Goal: Information Seeking & Learning: Check status

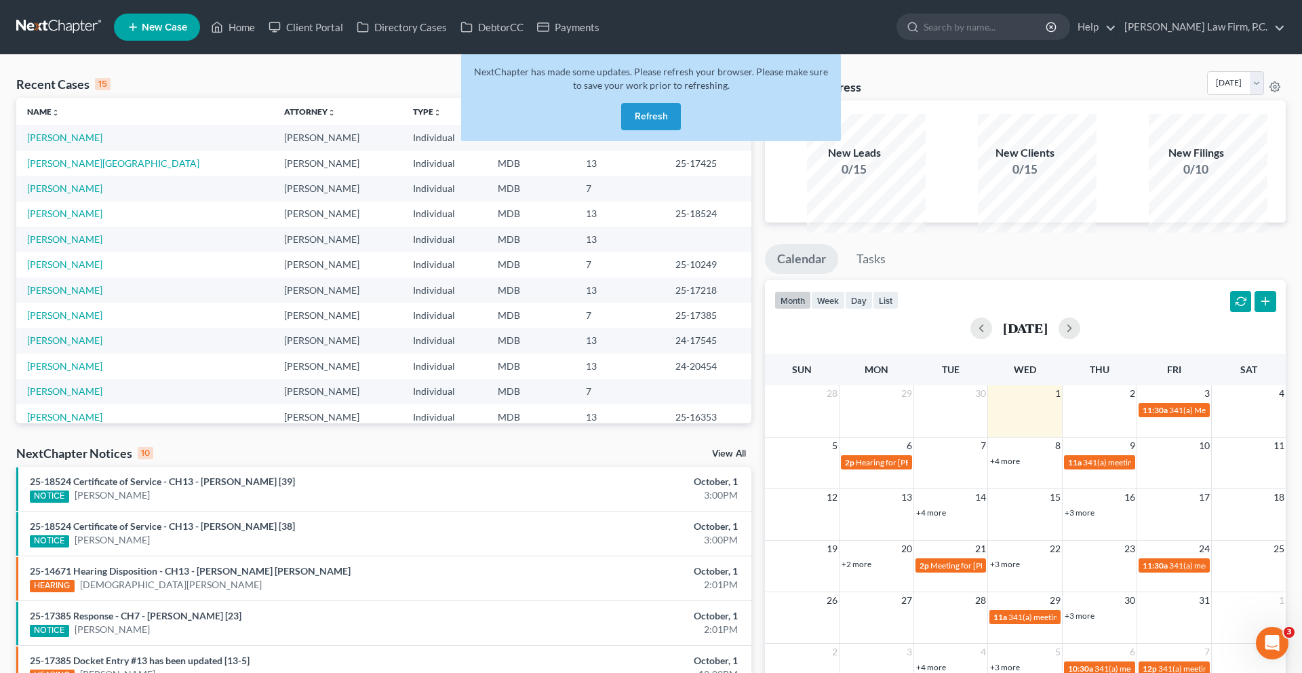
scroll to position [2, 0]
click at [656, 130] on button "Refresh" at bounding box center [651, 116] width 60 height 27
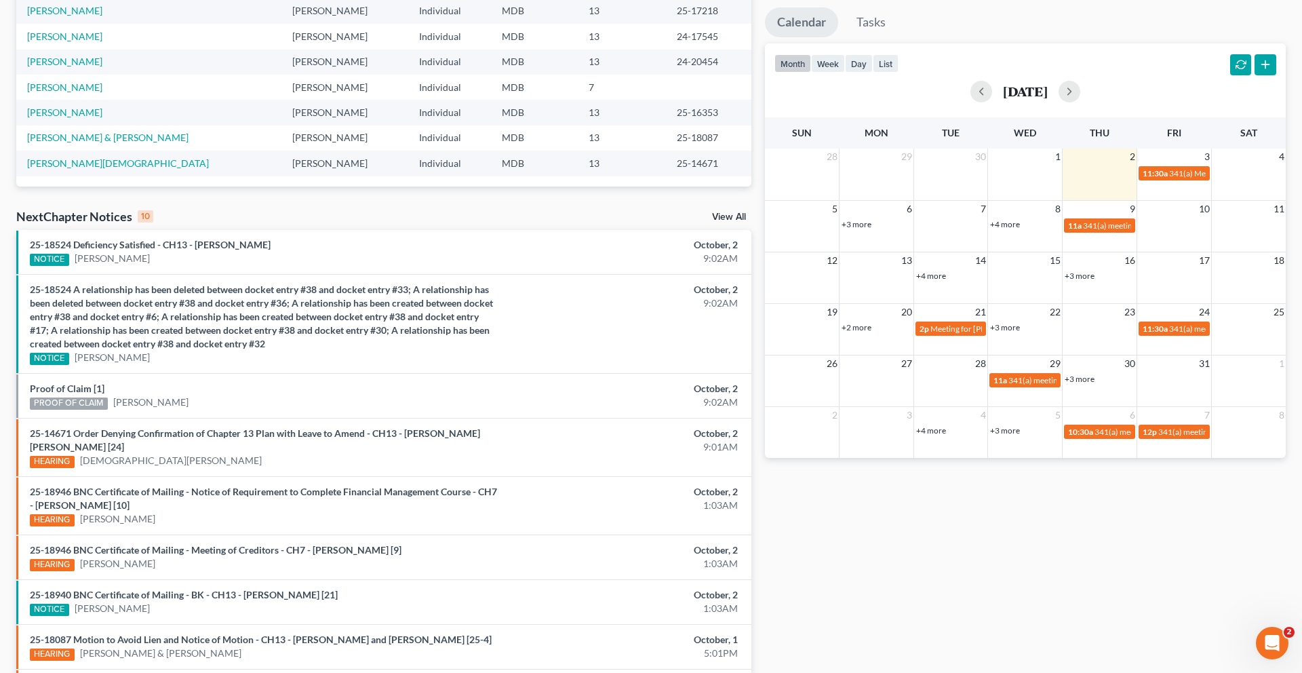
scroll to position [238, 0]
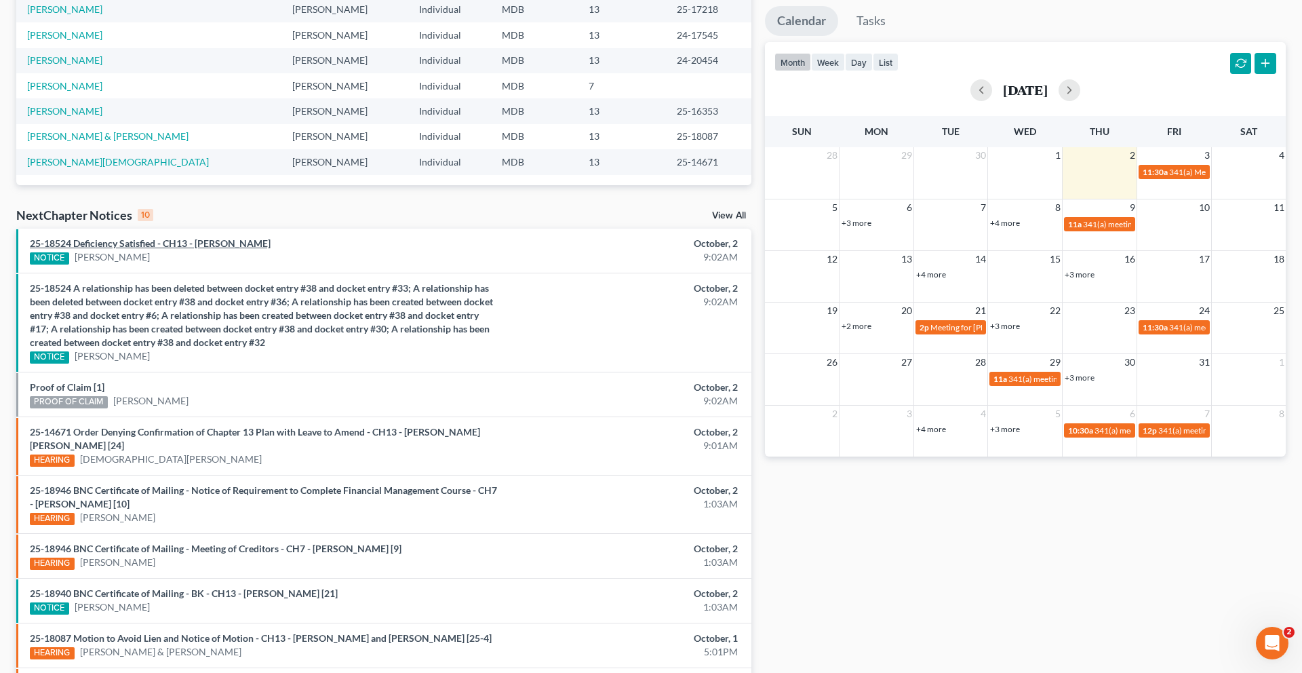
click at [187, 249] on link "25-18524 Deficiency Satisfied - CH13 - [PERSON_NAME]" at bounding box center [150, 243] width 241 height 12
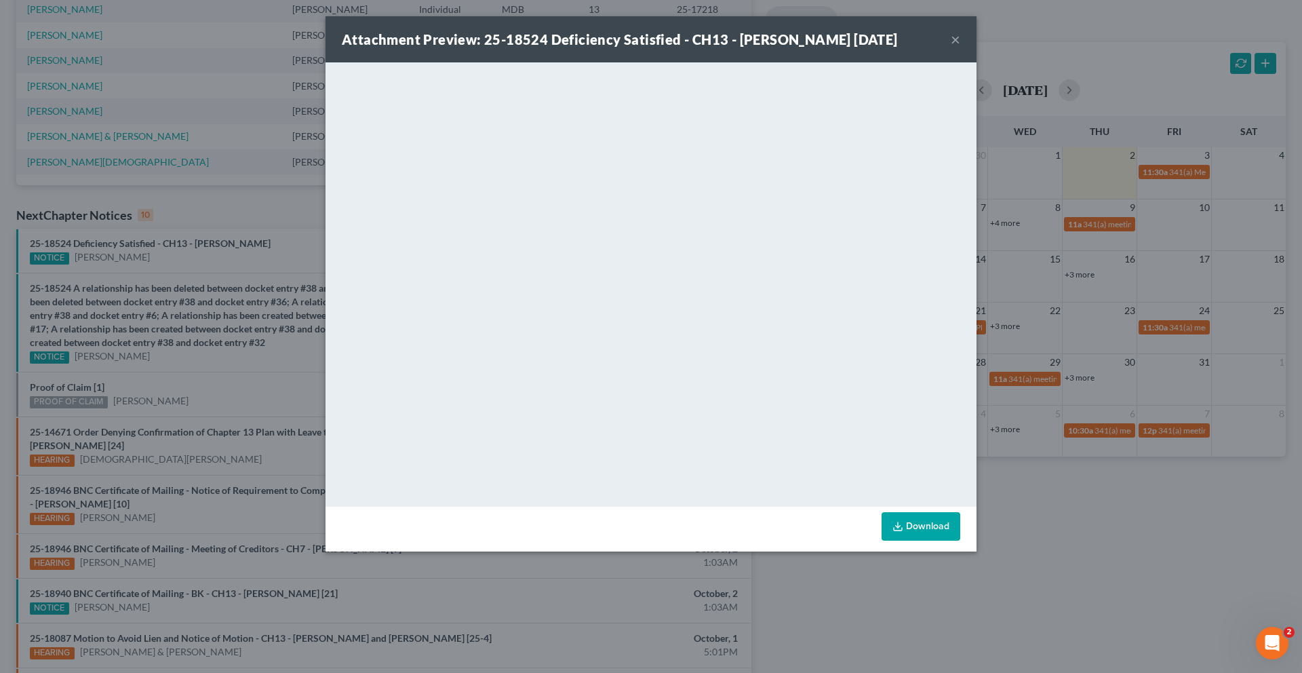
click at [960, 47] on button "×" at bounding box center [955, 39] width 9 height 16
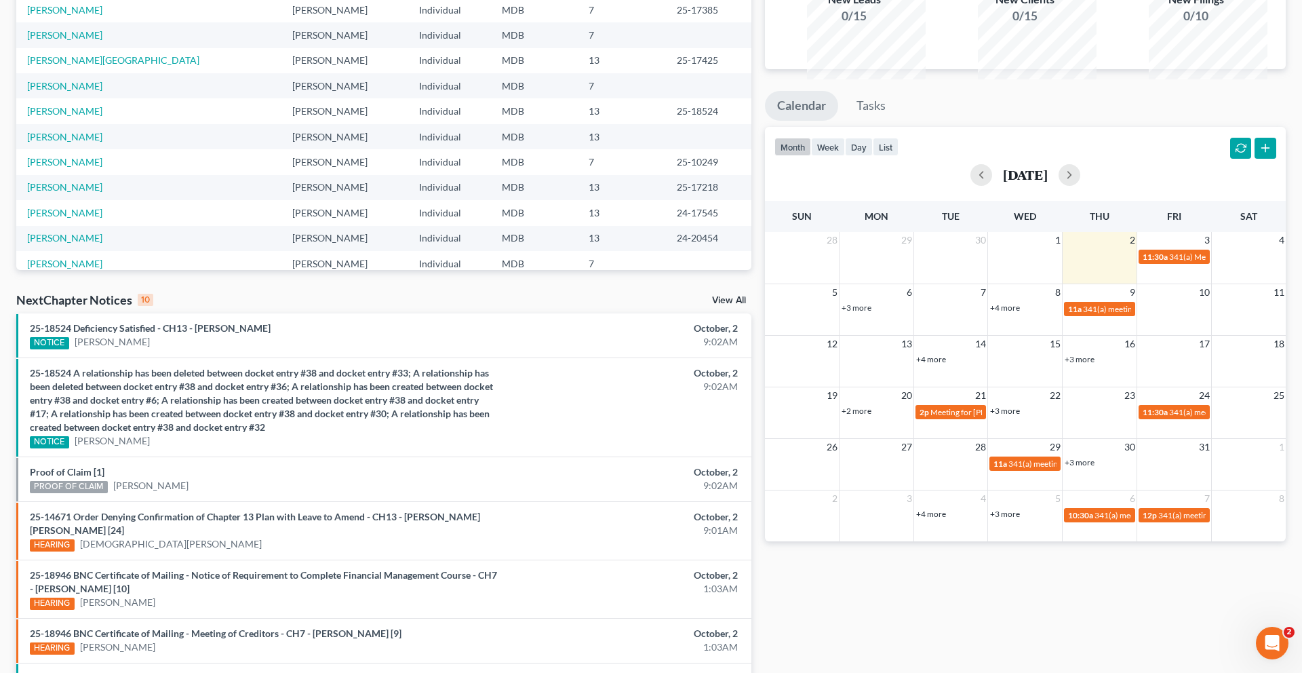
scroll to position [0, 0]
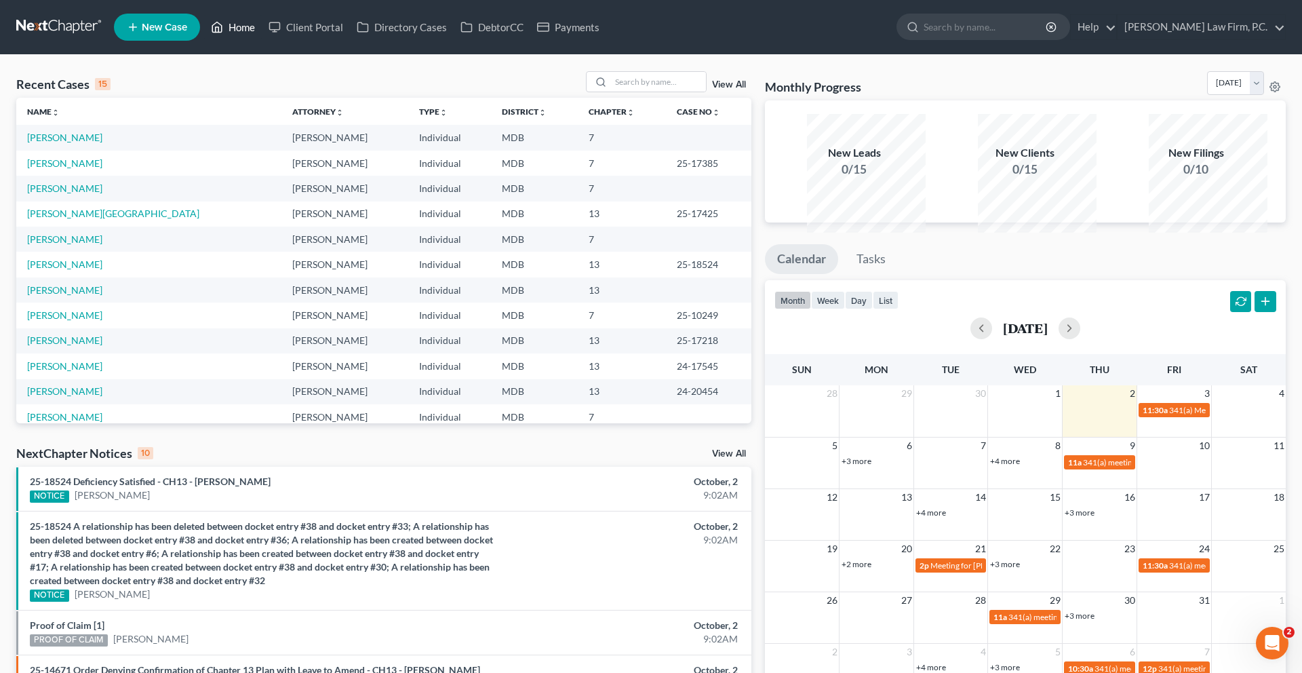
click at [262, 28] on link "Home" at bounding box center [233, 27] width 58 height 24
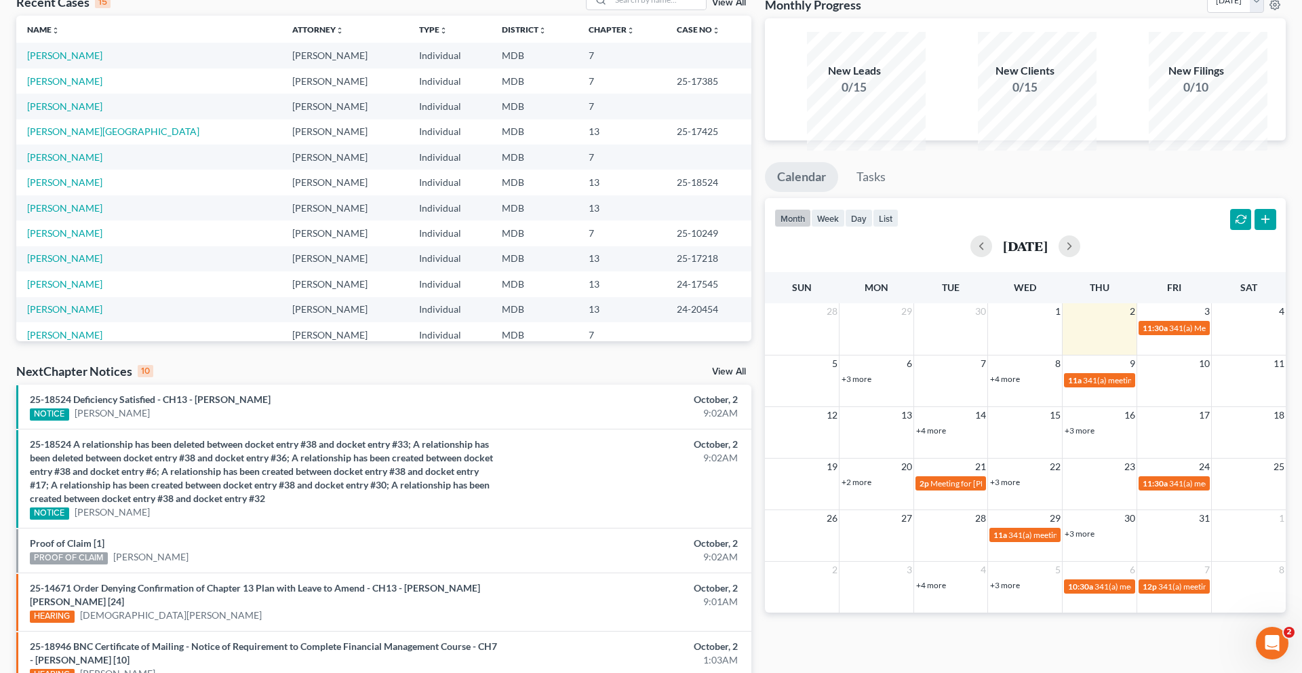
scroll to position [83, 0]
click at [1093, 385] on span "341(a) meeting for [PERSON_NAME]" at bounding box center [1148, 379] width 131 height 10
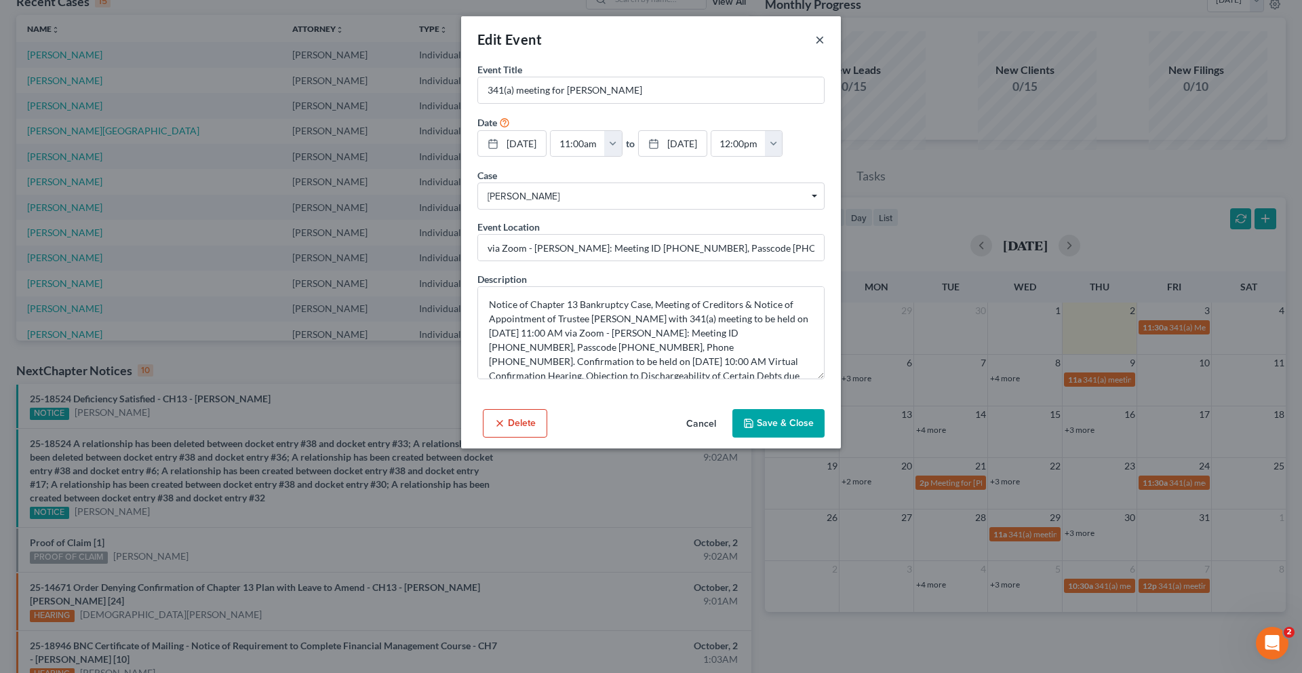
click at [825, 47] on button "×" at bounding box center [819, 39] width 9 height 16
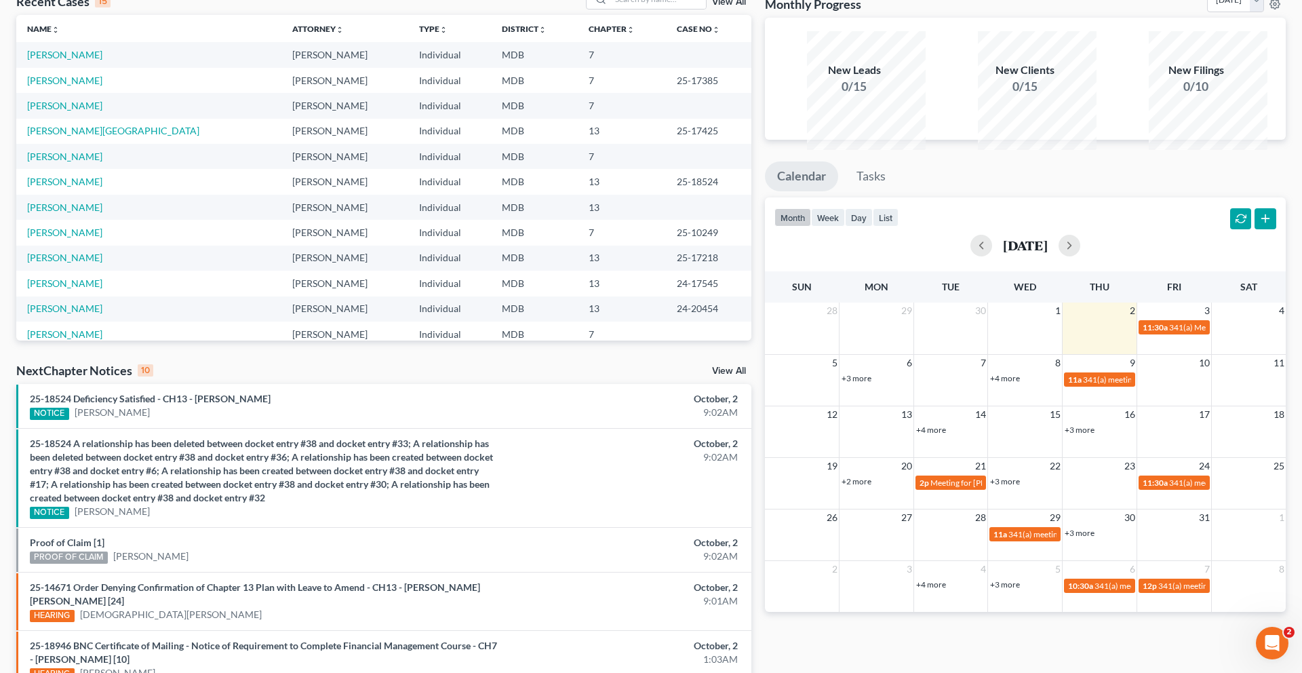
click at [867, 383] on link "+3 more" at bounding box center [857, 378] width 30 height 10
click at [915, 397] on div "2p Hearing for [PERSON_NAME]" at bounding box center [913, 392] width 119 height 10
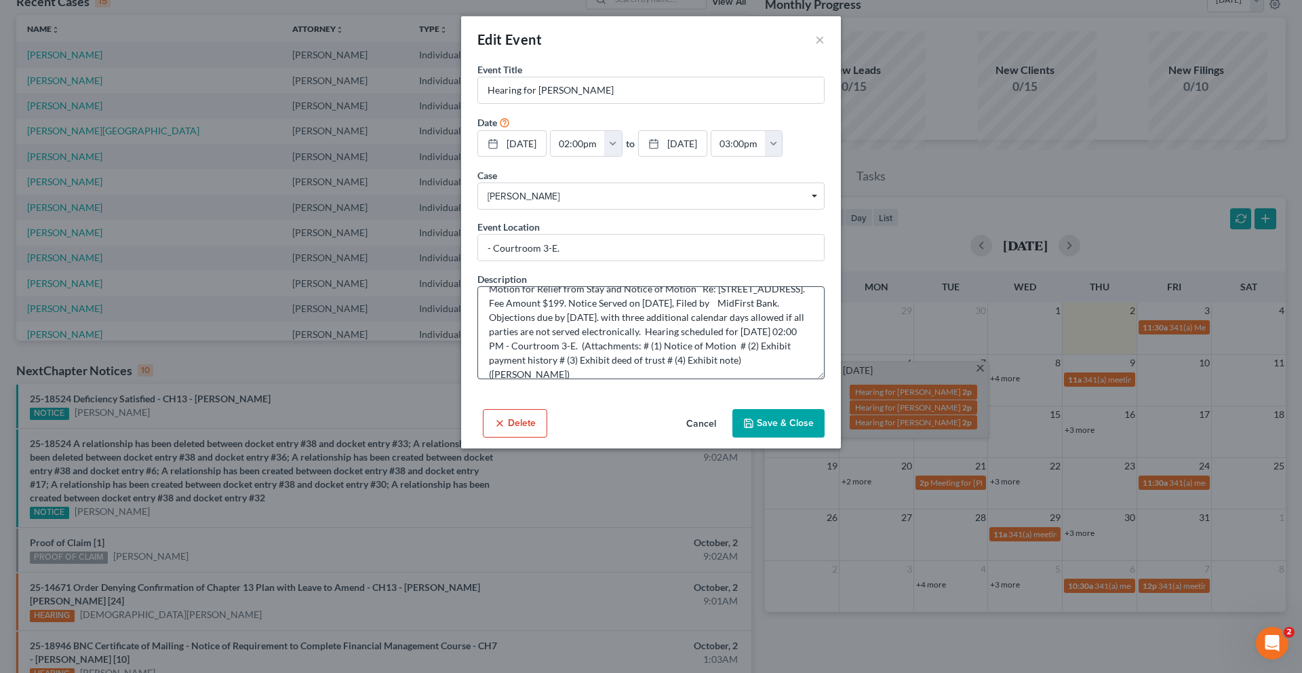
scroll to position [16, 0]
click at [726, 437] on button "Cancel" at bounding box center [702, 423] width 52 height 27
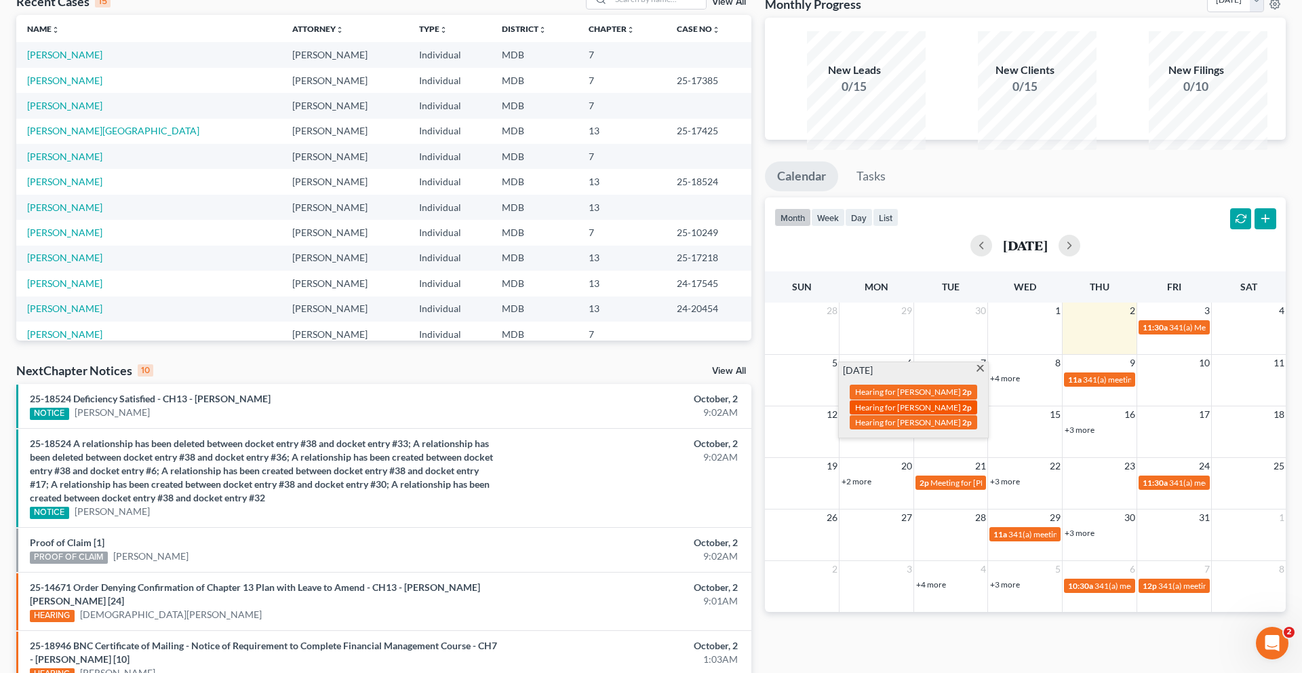
click at [901, 412] on div "2p Hearing for [PERSON_NAME]" at bounding box center [913, 407] width 119 height 10
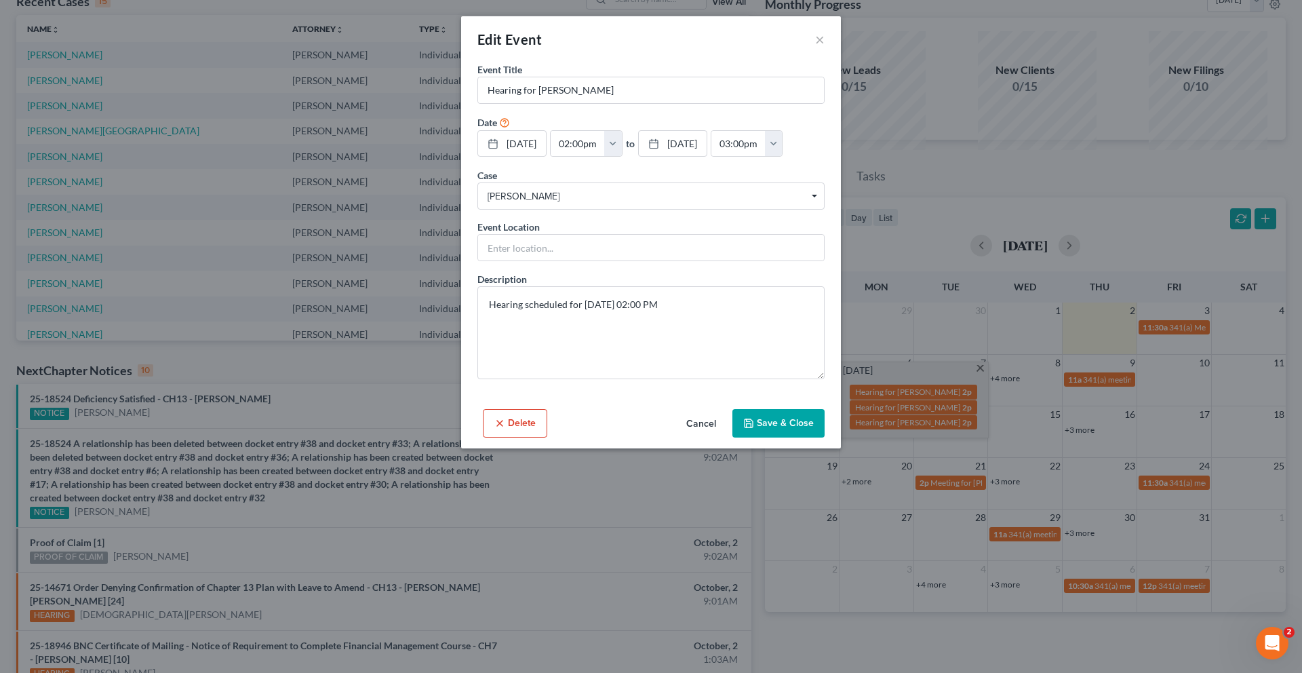
click at [723, 437] on button "Cancel" at bounding box center [702, 423] width 52 height 27
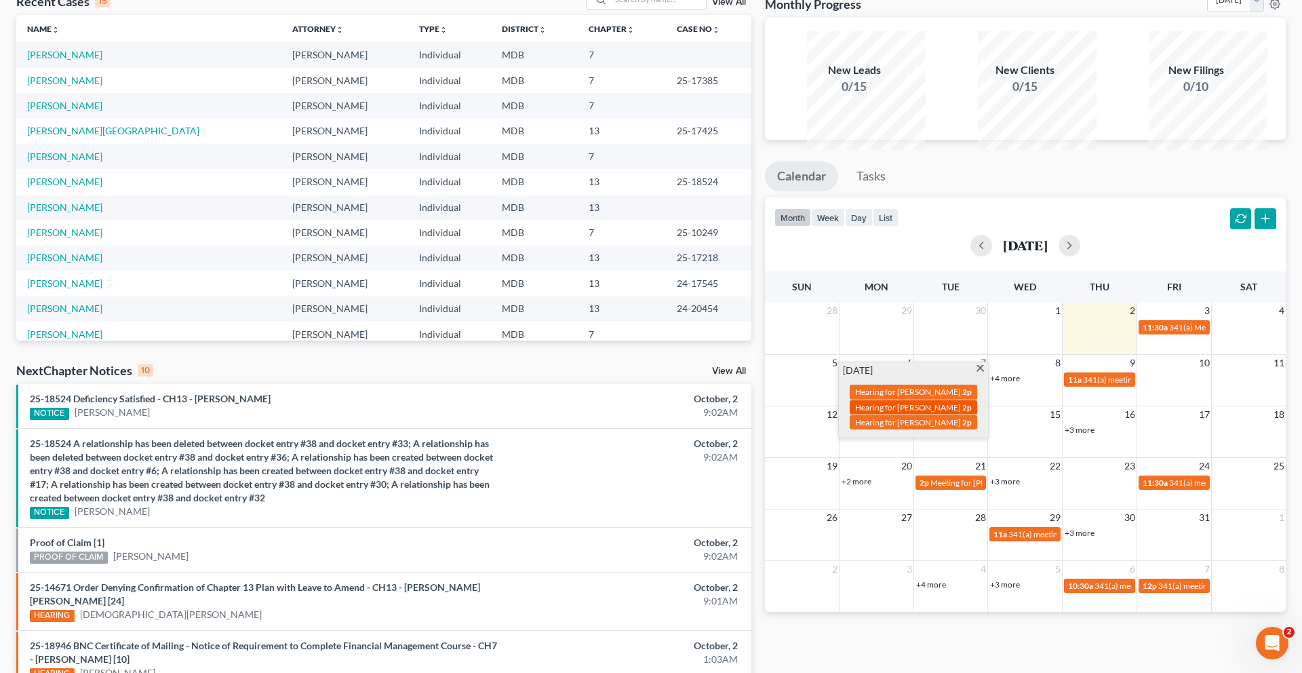
click at [912, 412] on span "Hearing for [PERSON_NAME]" at bounding box center [908, 407] width 106 height 10
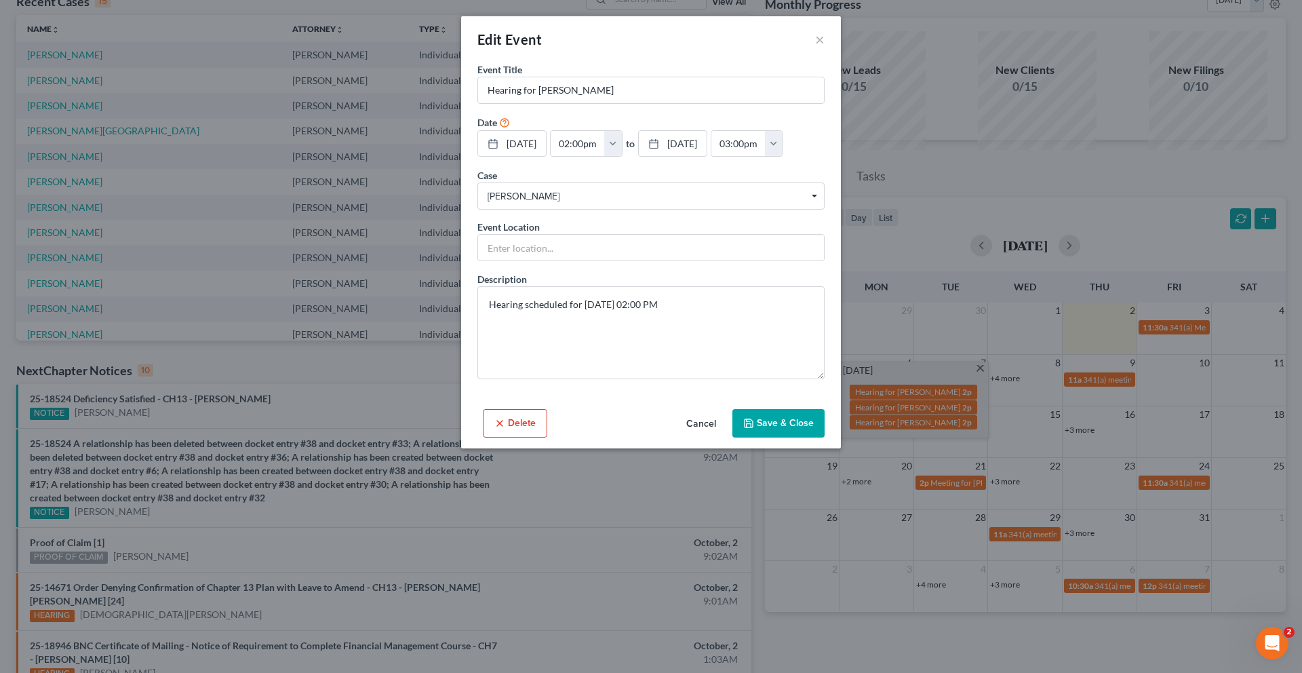
click at [485, 437] on button "Delete" at bounding box center [515, 423] width 64 height 28
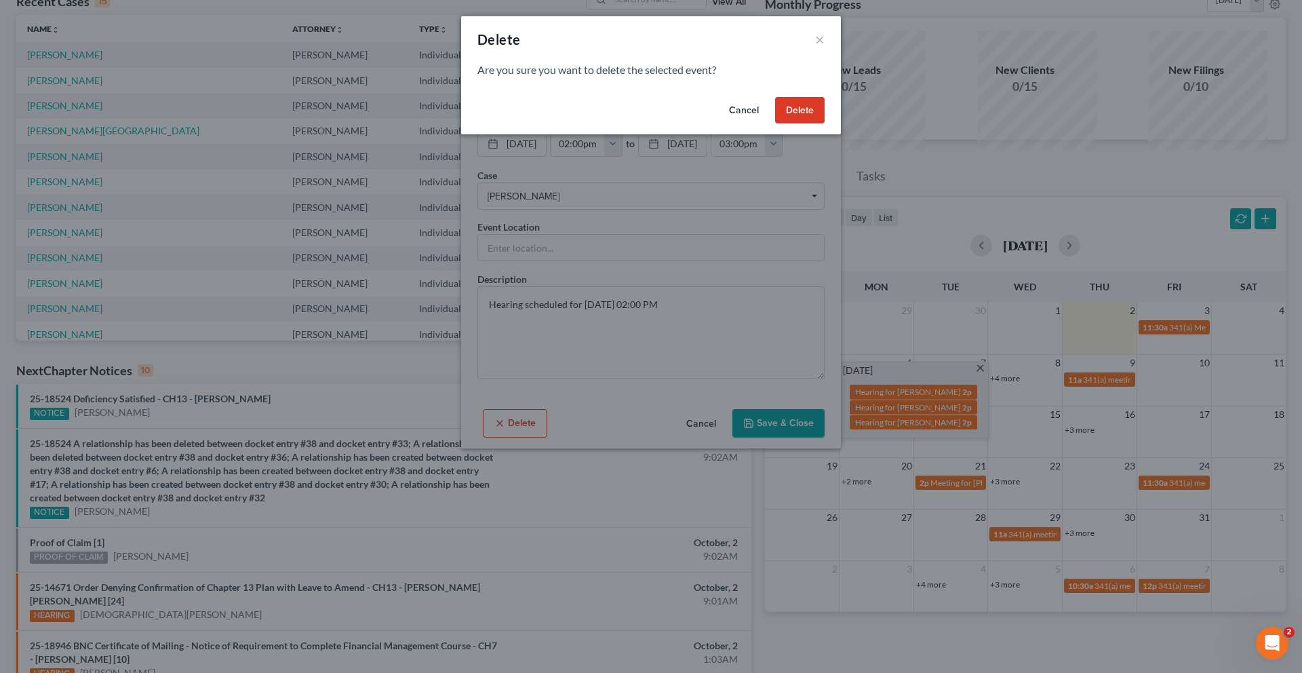
click at [825, 124] on button "Delete" at bounding box center [800, 110] width 50 height 27
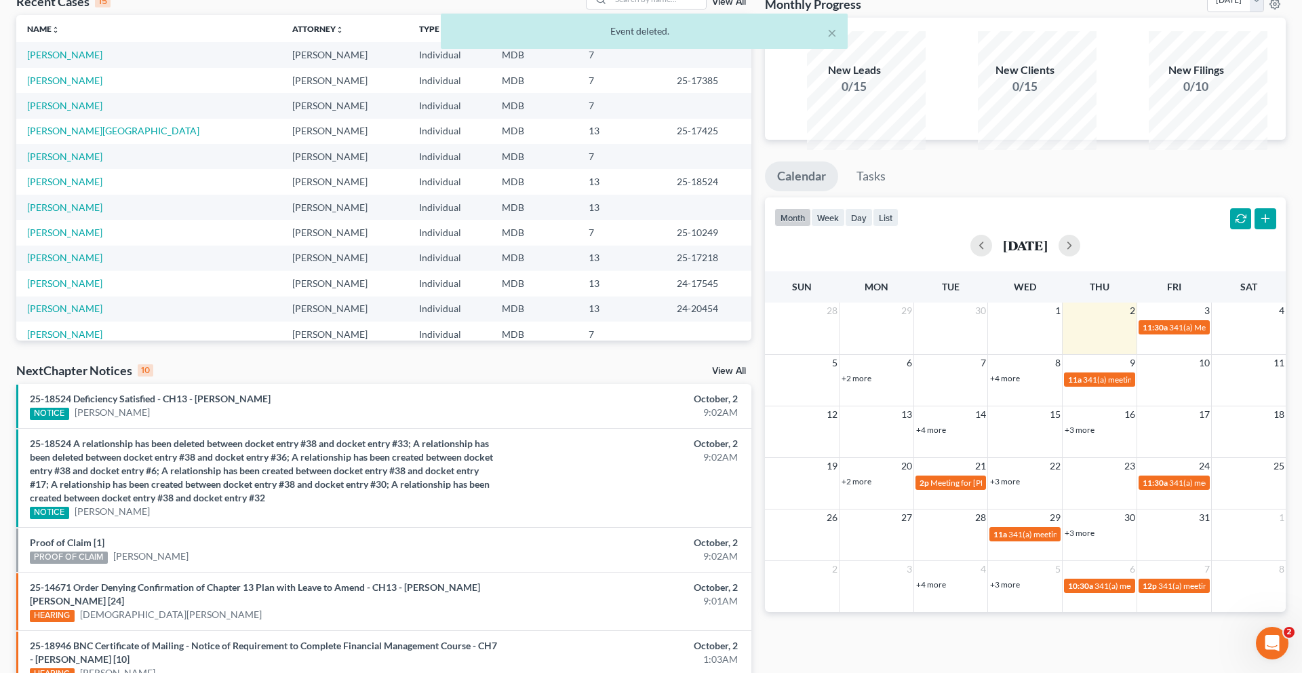
click at [860, 383] on link "+2 more" at bounding box center [857, 378] width 30 height 10
click at [874, 412] on div "2p Hearing for [PERSON_NAME]" at bounding box center [913, 407] width 119 height 10
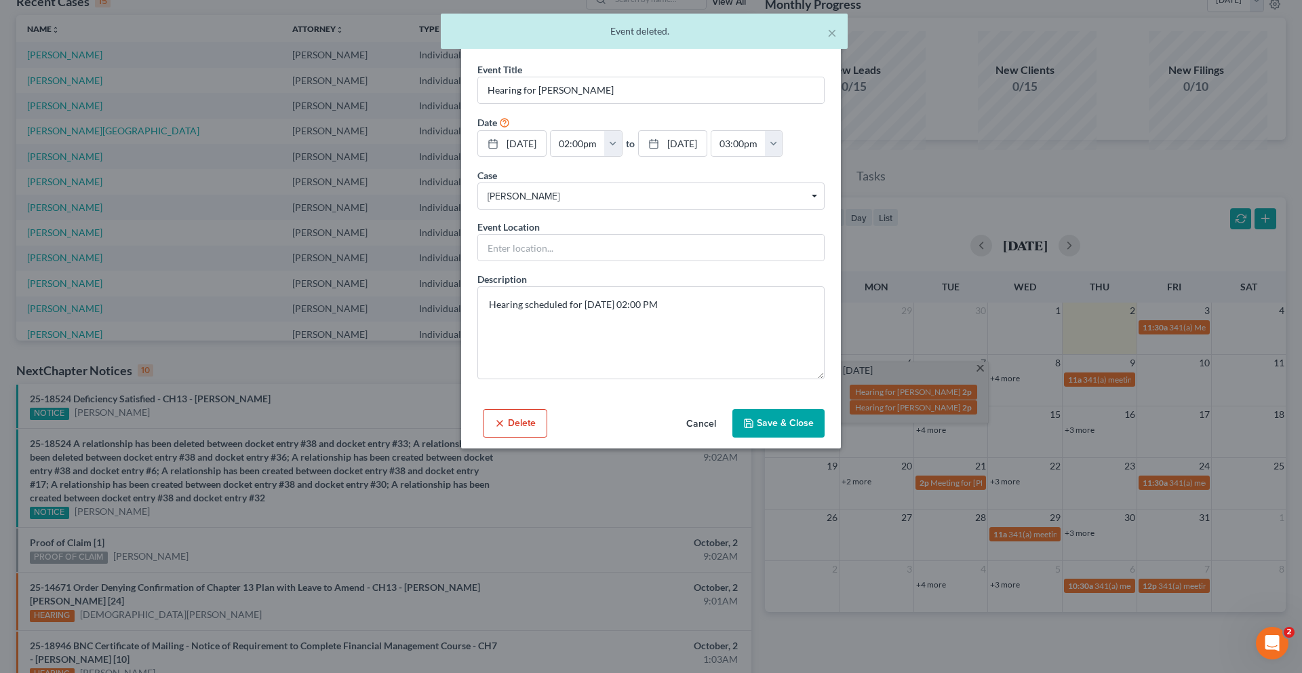
click at [485, 437] on button "Delete" at bounding box center [515, 423] width 64 height 28
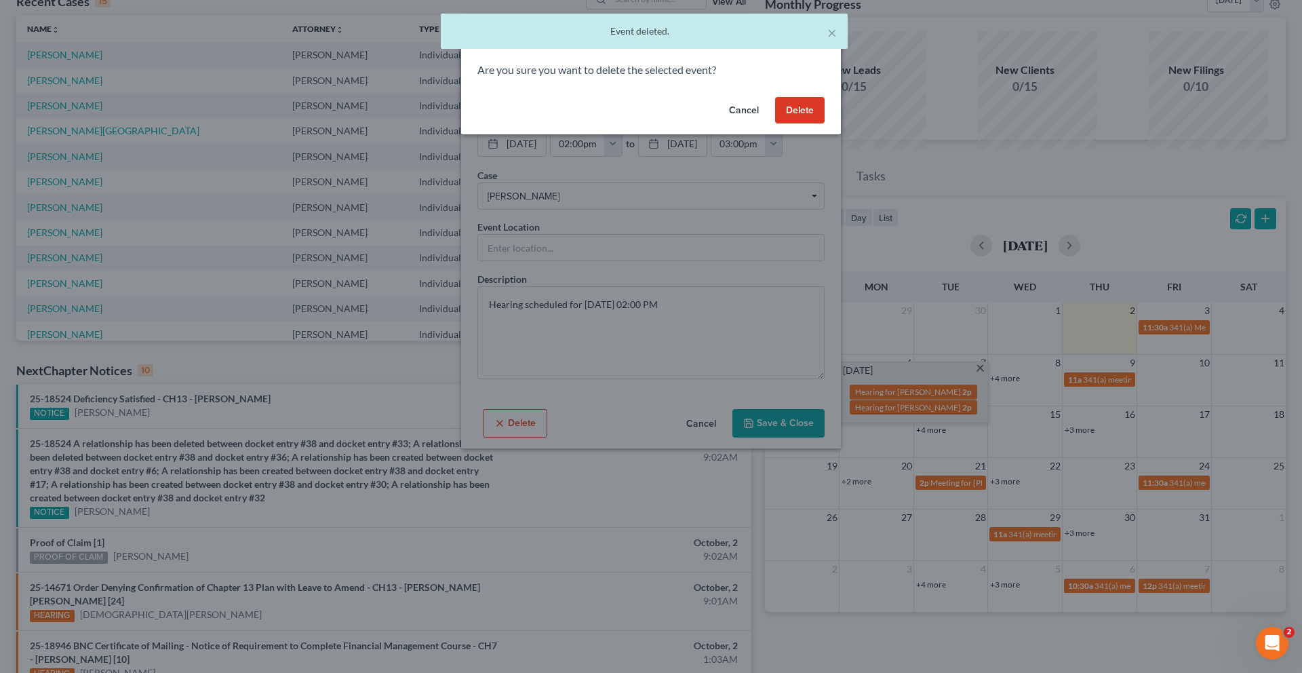
click at [825, 124] on button "Delete" at bounding box center [800, 110] width 50 height 27
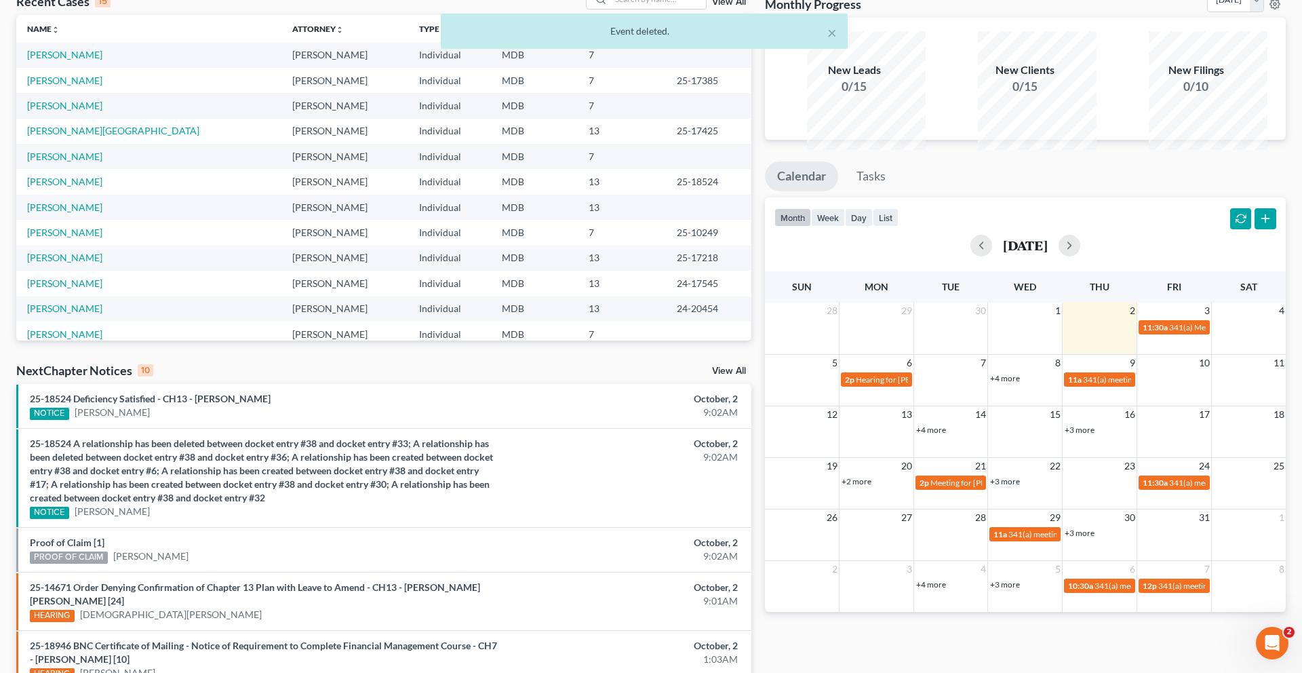
click at [1019, 383] on link "+4 more" at bounding box center [1005, 378] width 30 height 10
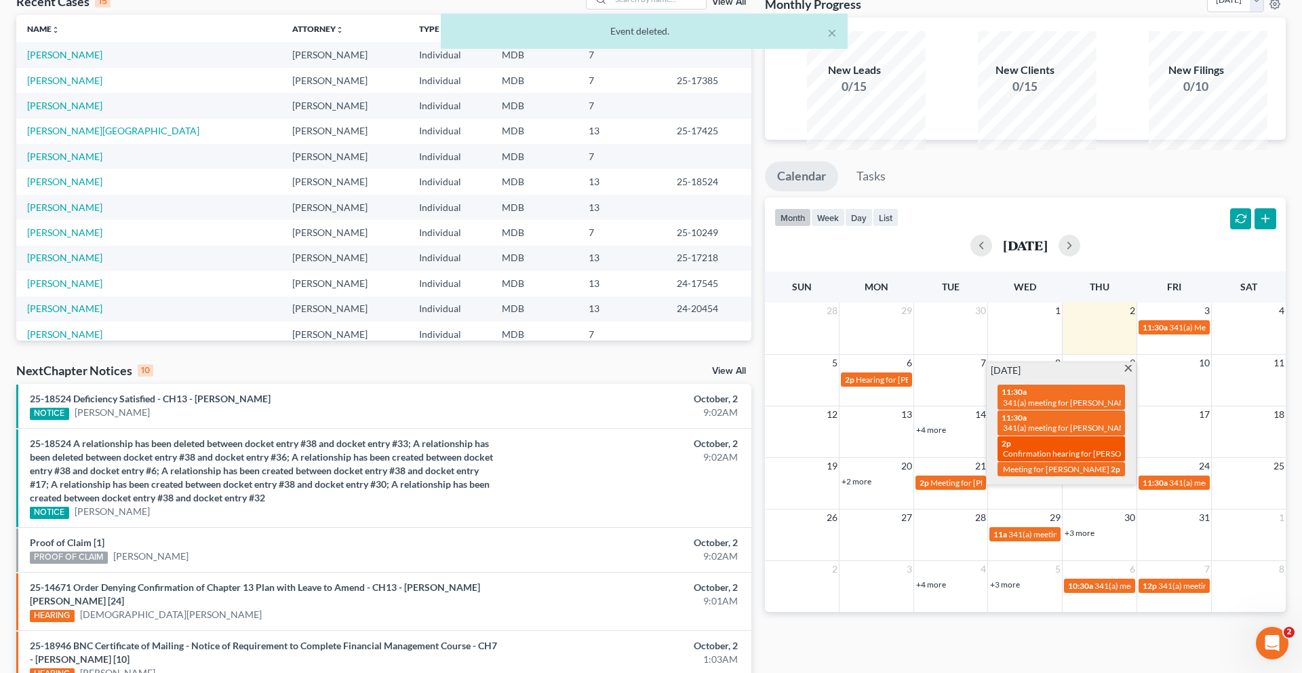
click at [1057, 458] on span "Confirmation hearing for [PERSON_NAME]" at bounding box center [1080, 453] width 154 height 10
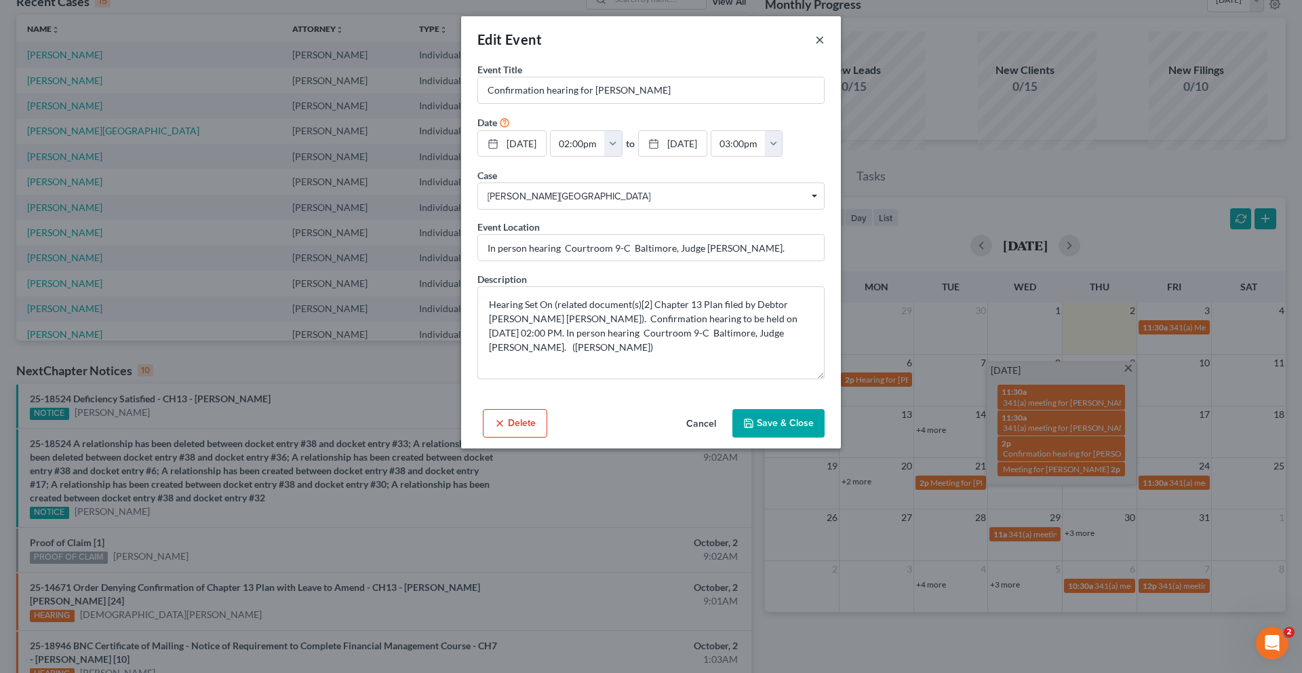
click at [825, 47] on button "×" at bounding box center [819, 39] width 9 height 16
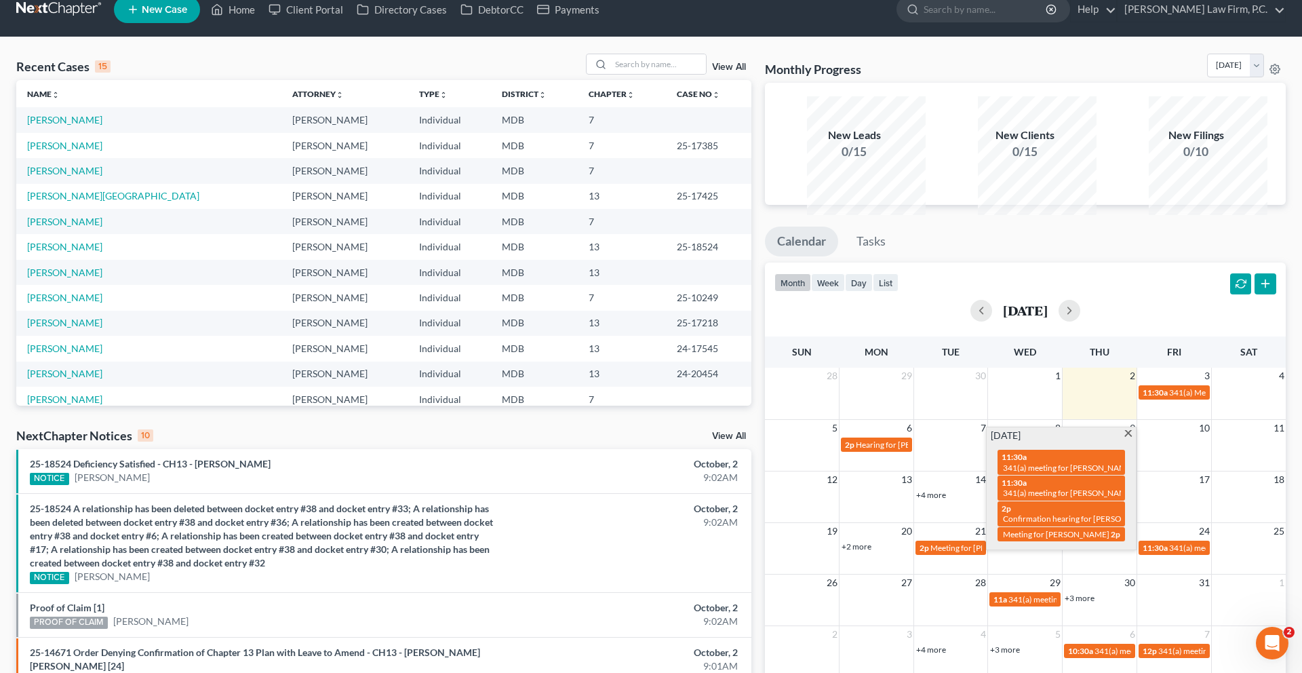
scroll to position [0, 0]
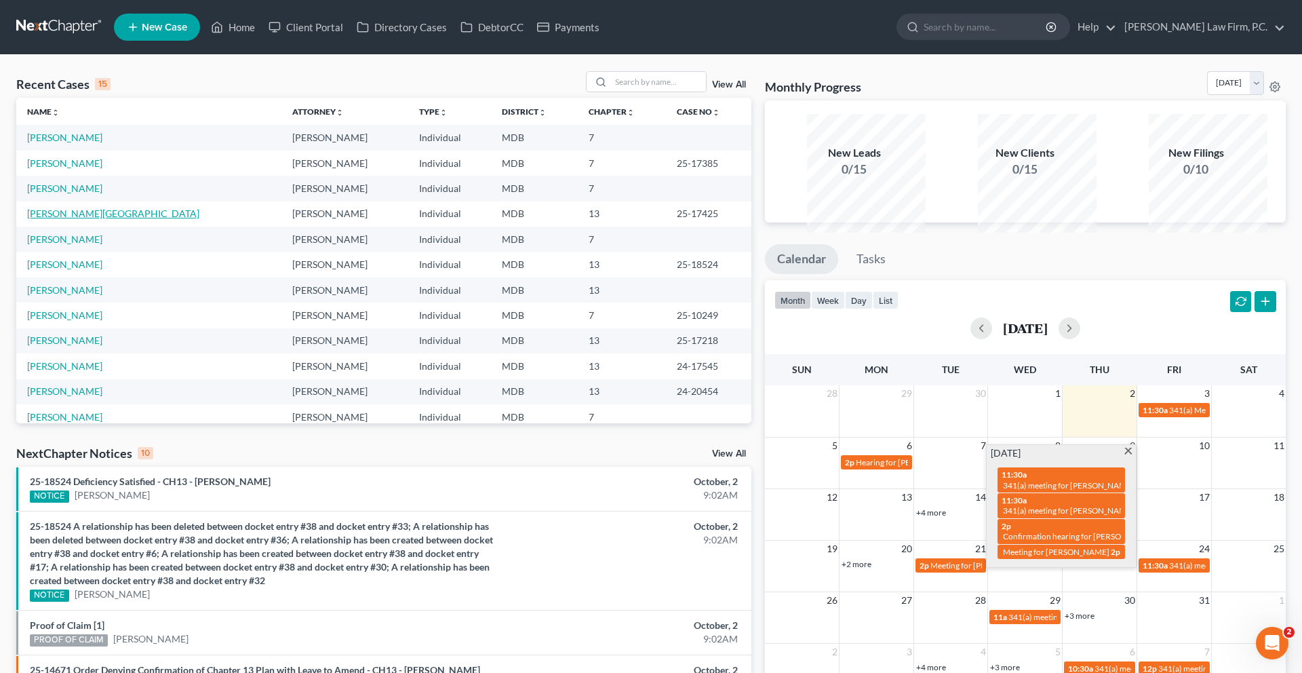
click at [91, 219] on link "[PERSON_NAME][GEOGRAPHIC_DATA]" at bounding box center [113, 214] width 172 height 12
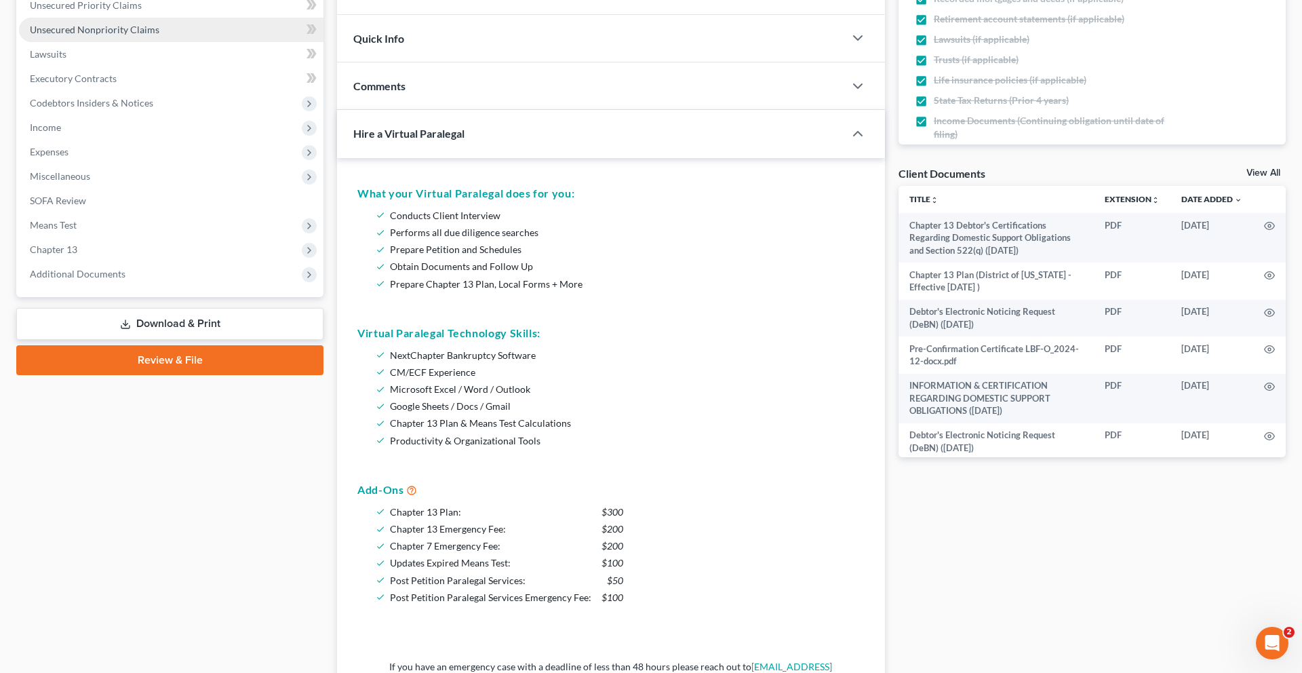
scroll to position [343, 0]
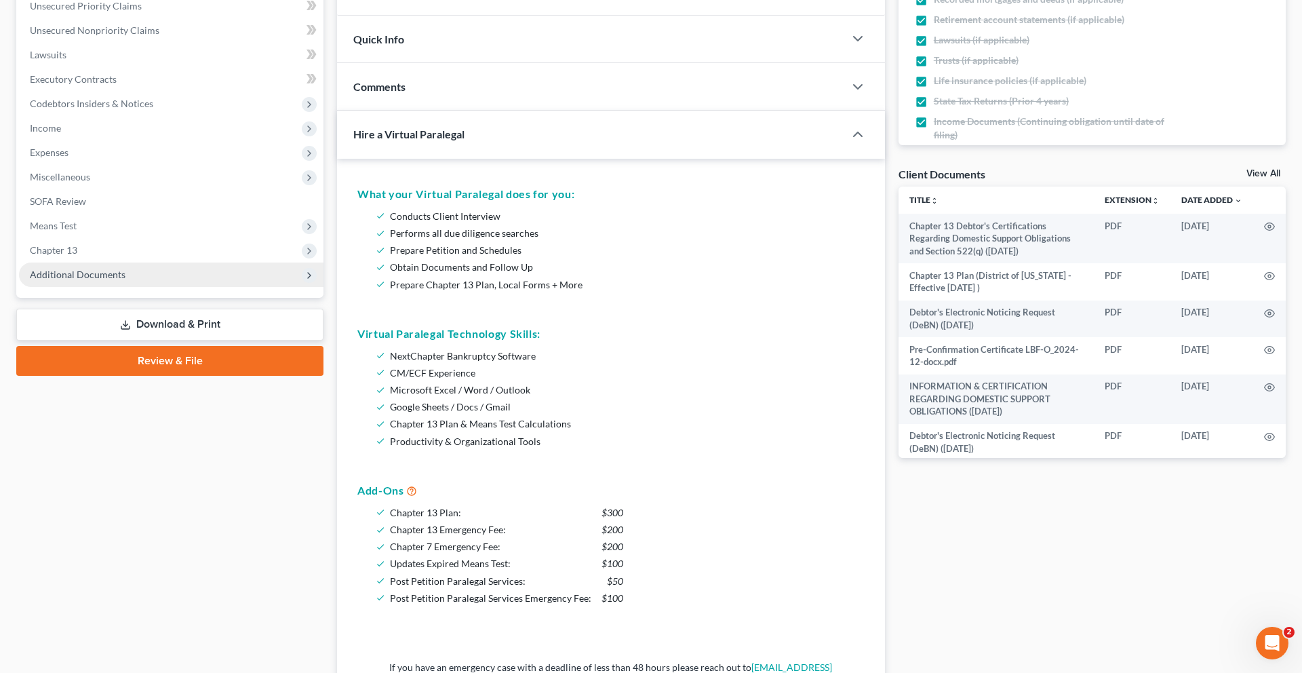
click at [106, 287] on span "Additional Documents" at bounding box center [171, 274] width 305 height 24
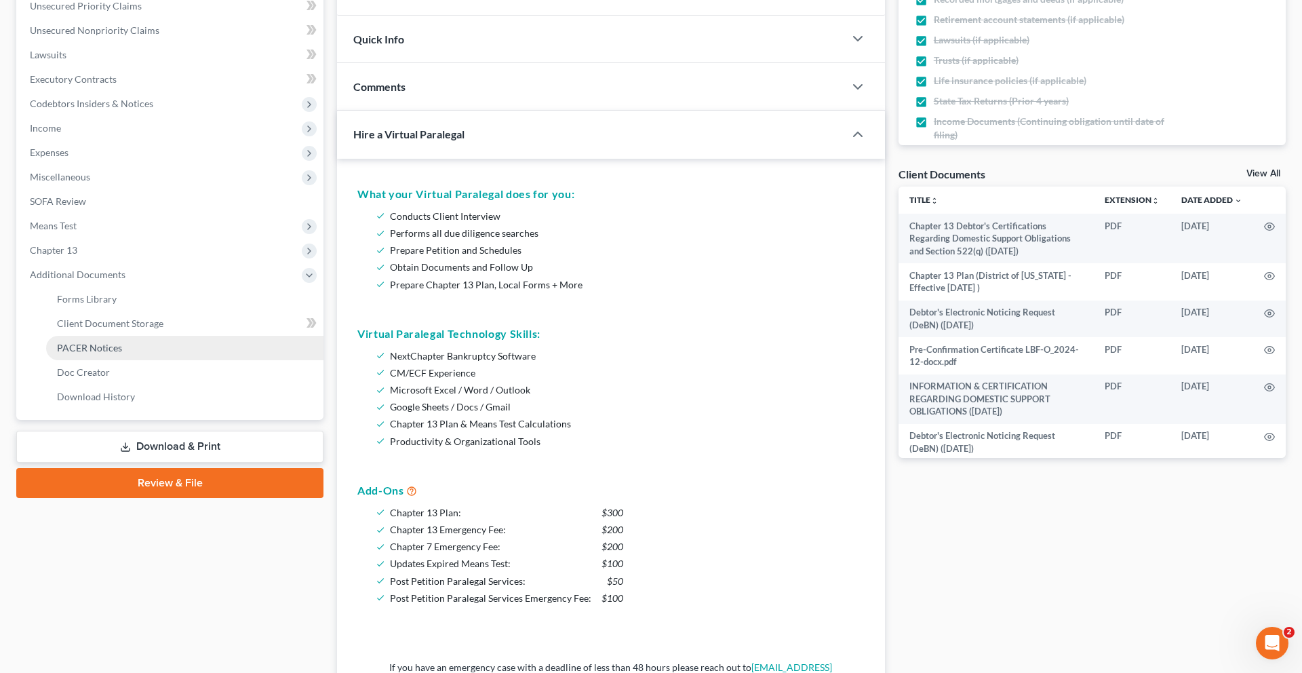
click at [111, 360] on link "PACER Notices" at bounding box center [184, 348] width 277 height 24
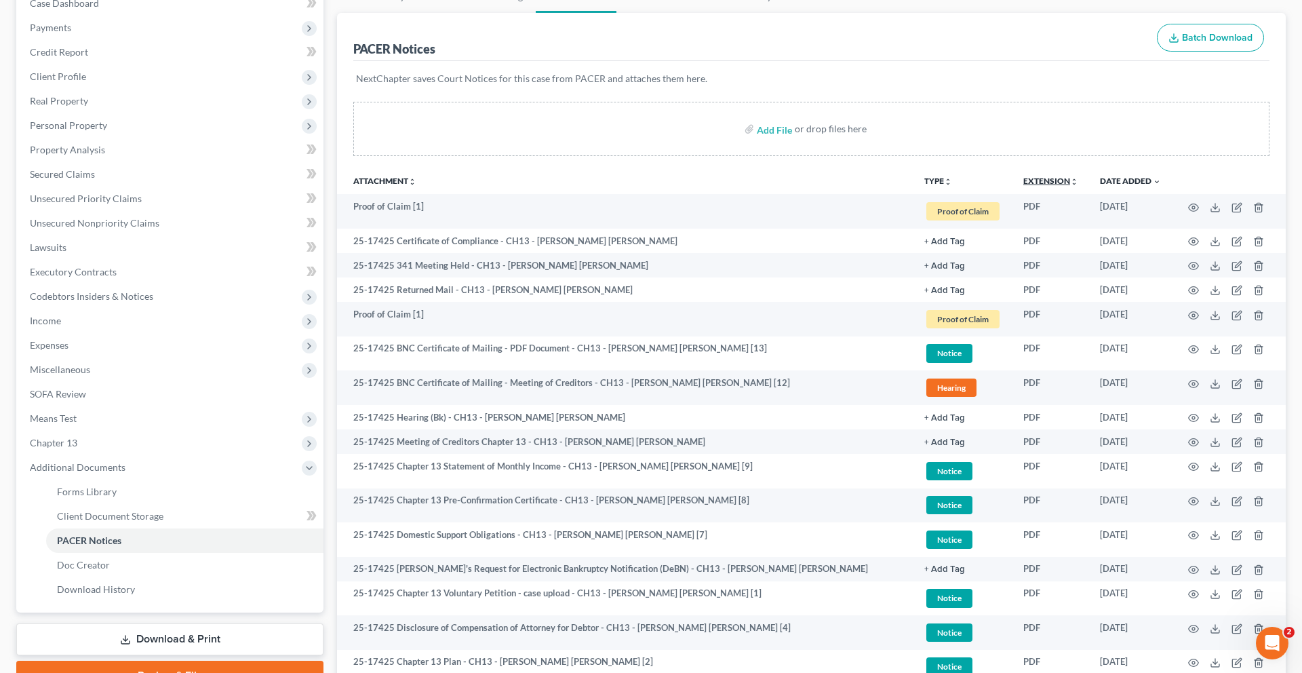
scroll to position [167, 0]
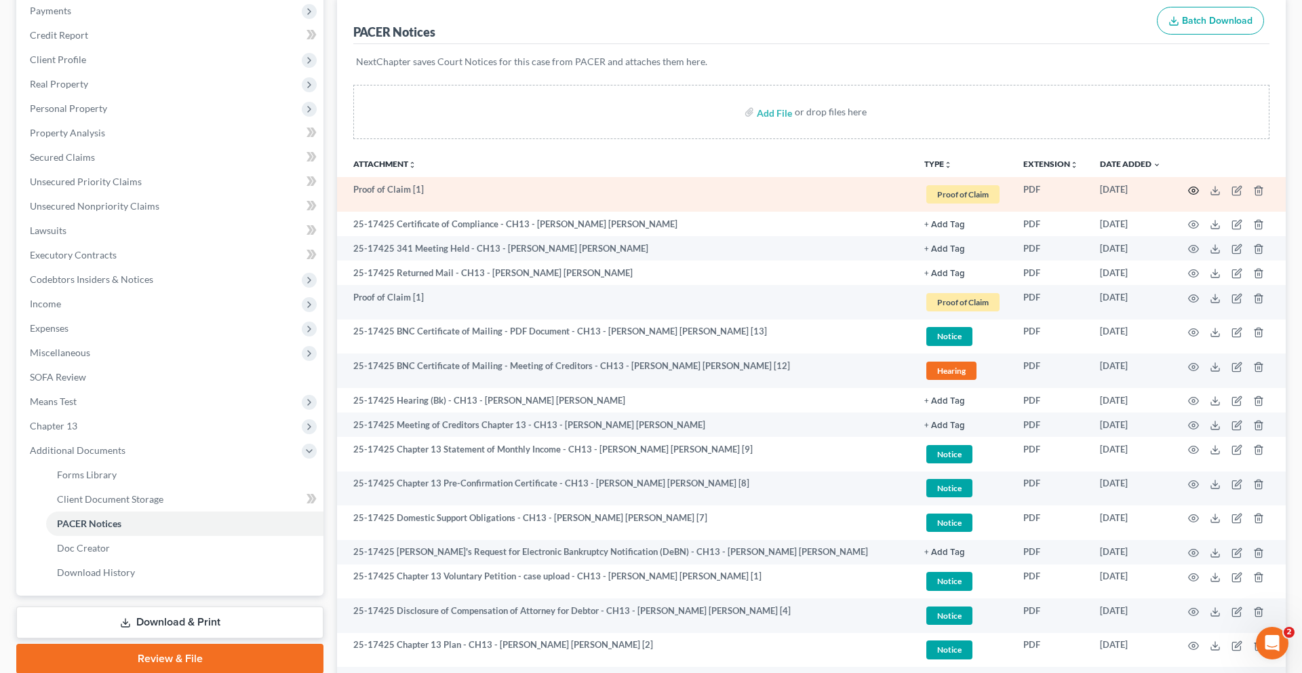
click at [1188, 196] on icon "button" at bounding box center [1193, 190] width 11 height 11
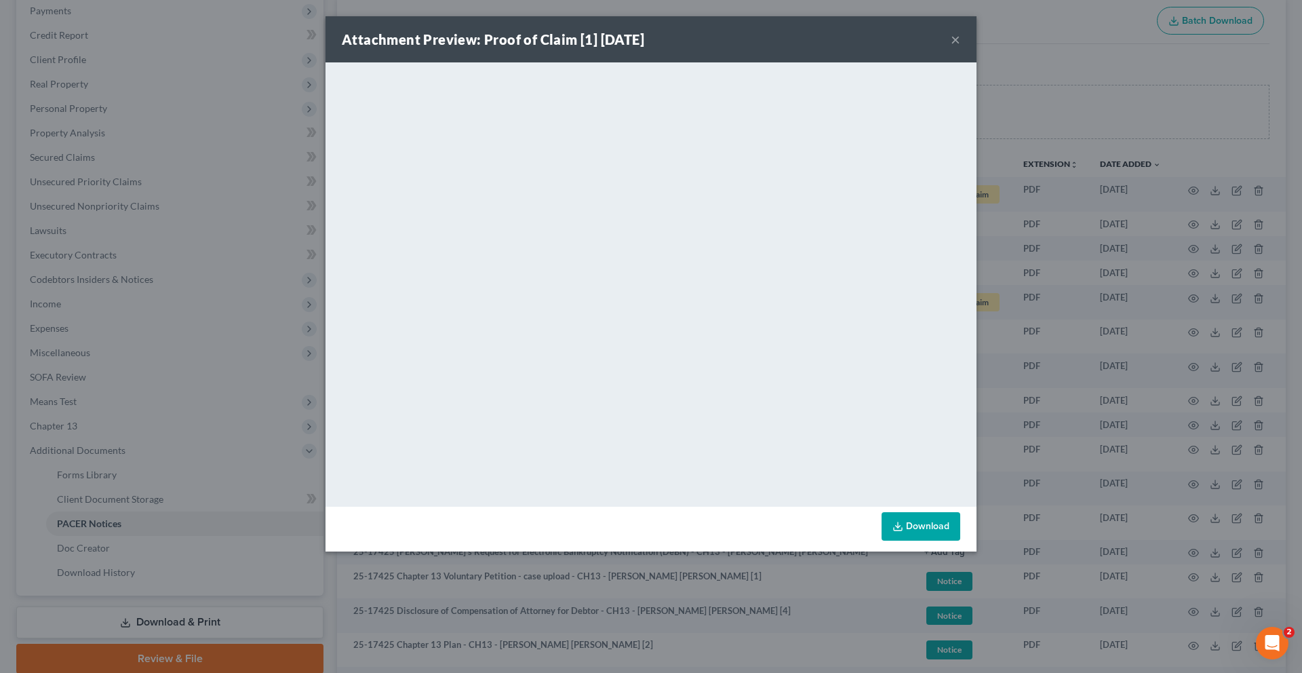
click at [960, 47] on button "×" at bounding box center [955, 39] width 9 height 16
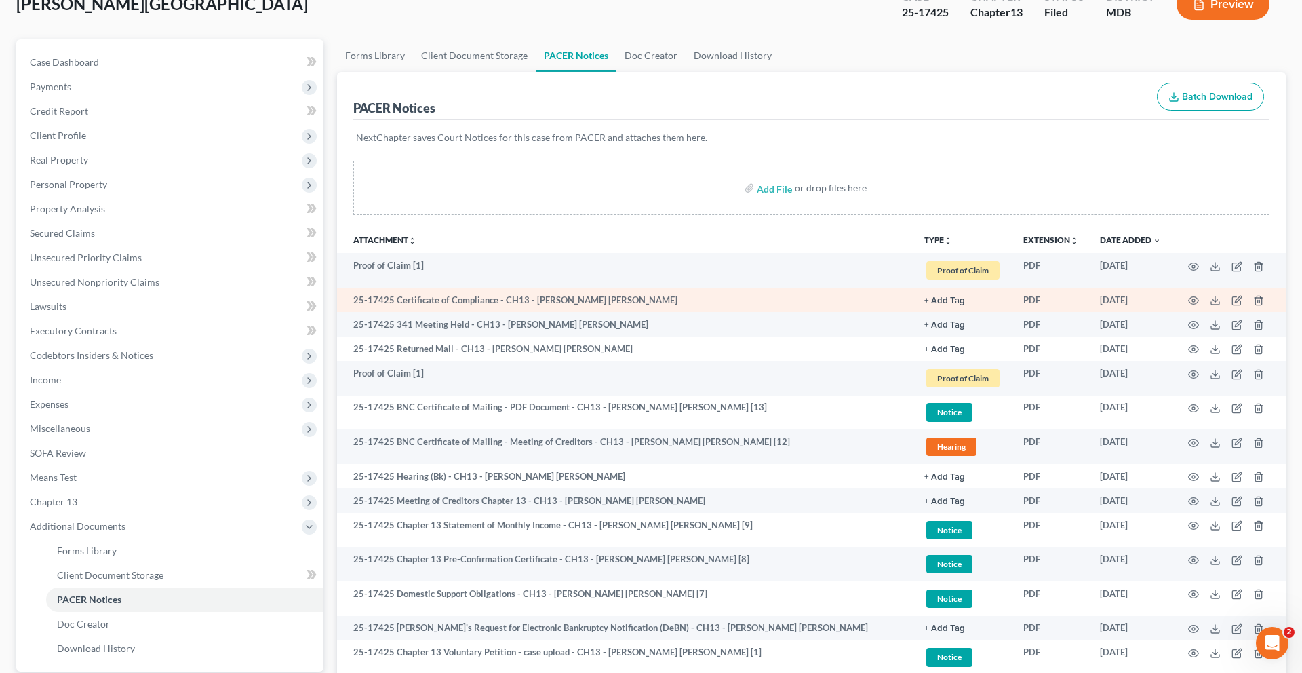
scroll to position [0, 0]
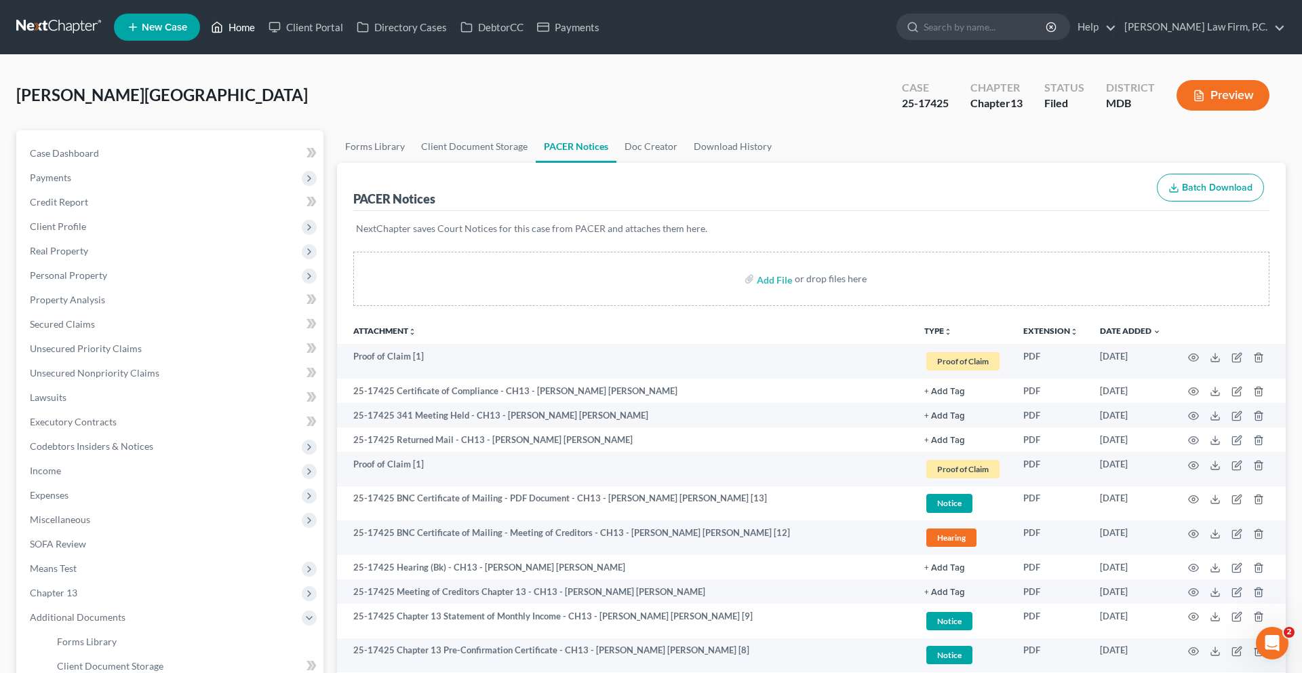
click at [262, 38] on link "Home" at bounding box center [233, 27] width 58 height 24
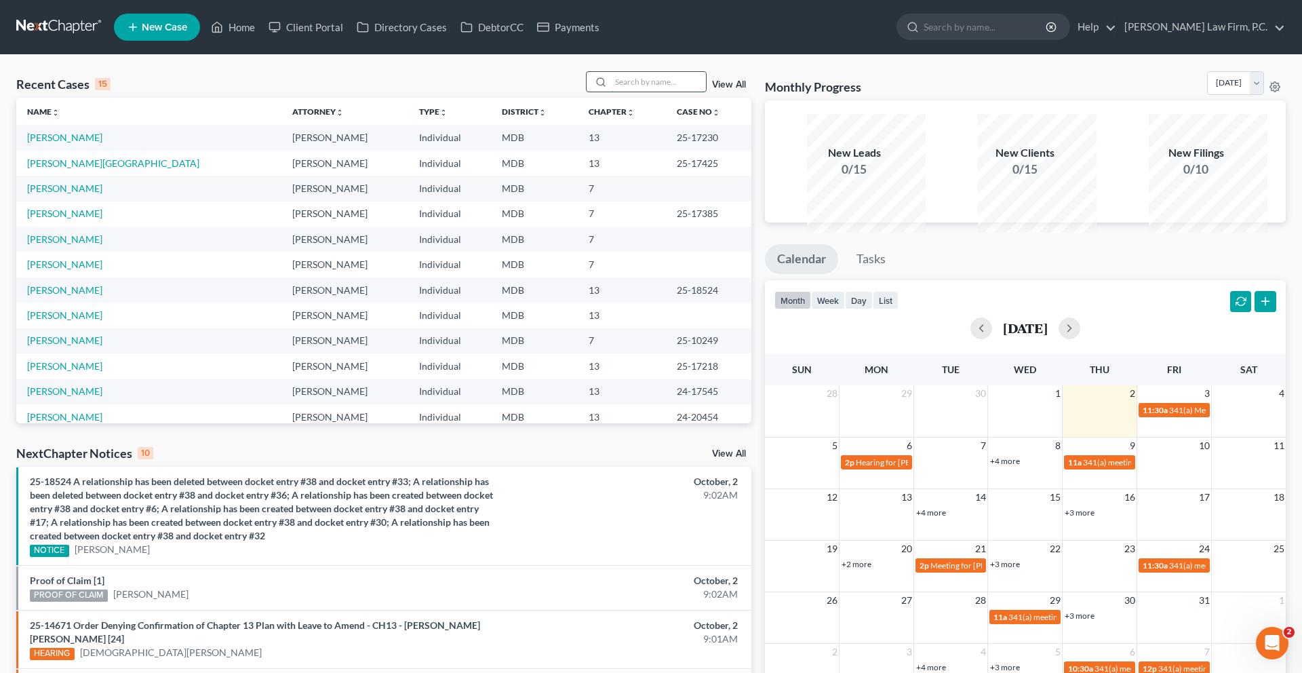
click at [631, 92] on input "search" at bounding box center [658, 82] width 95 height 20
type input "[PERSON_NAME]"
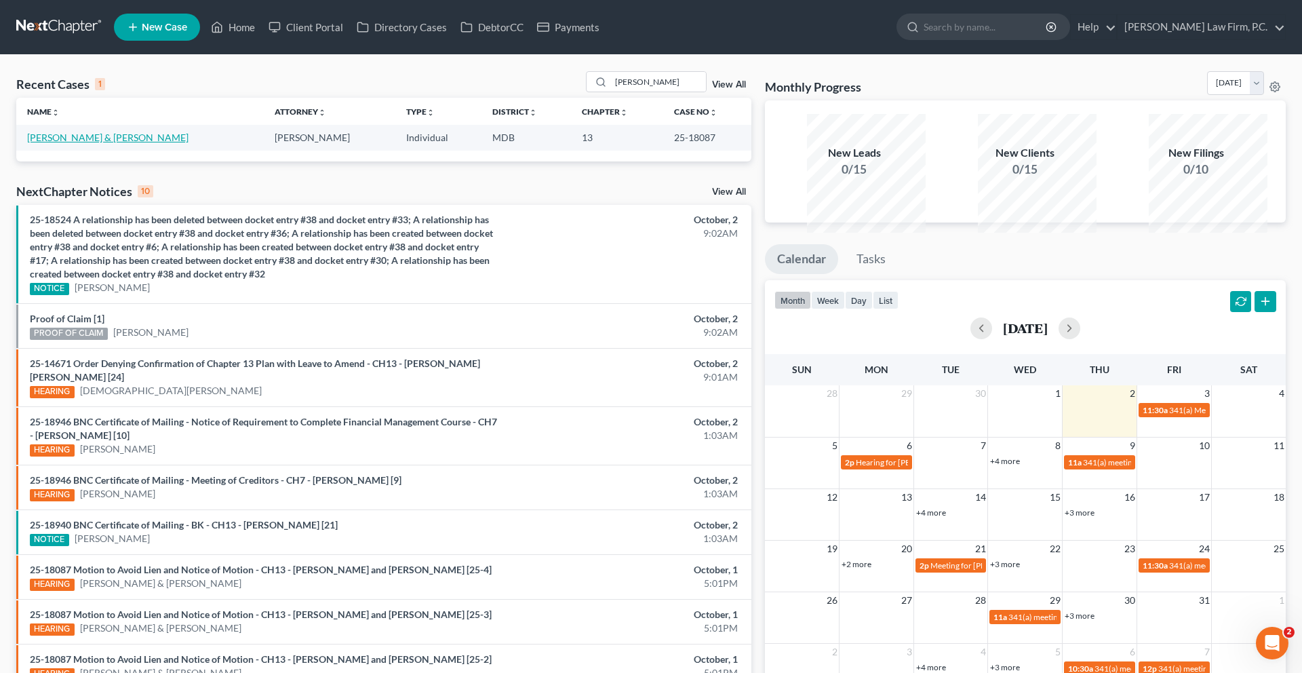
click at [63, 143] on link "[PERSON_NAME] & [PERSON_NAME]" at bounding box center [107, 138] width 161 height 12
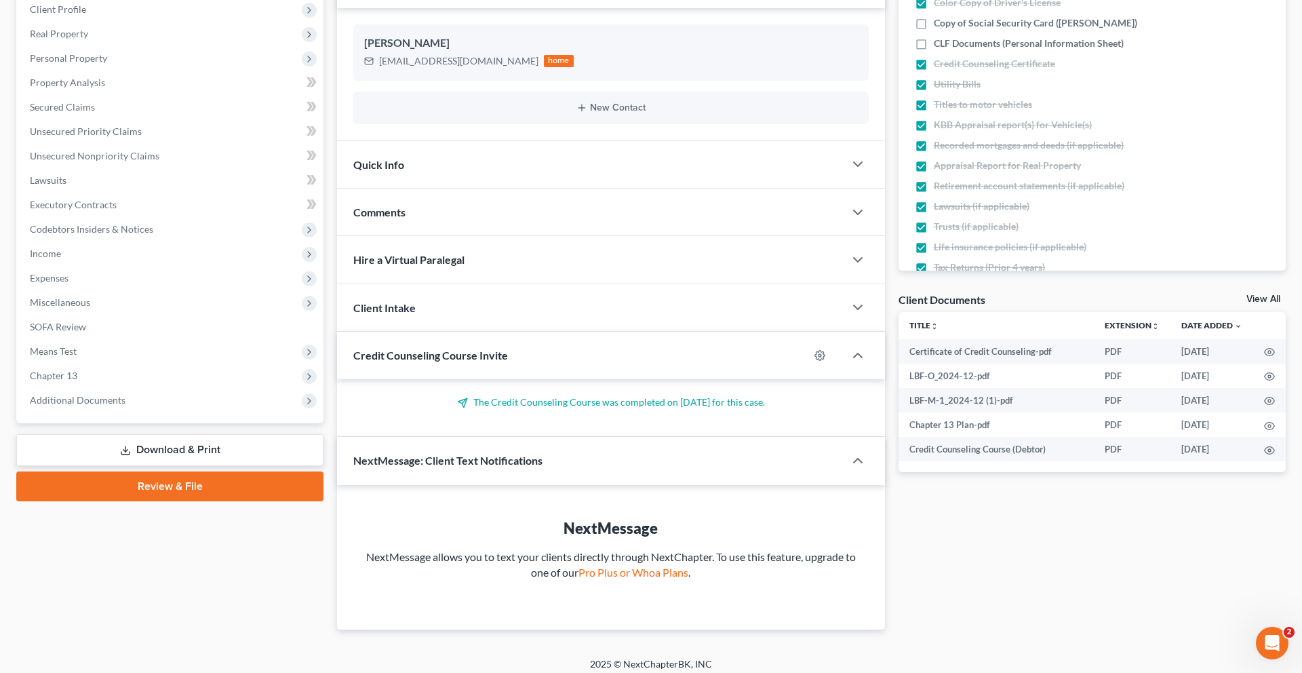
scroll to position [444, 0]
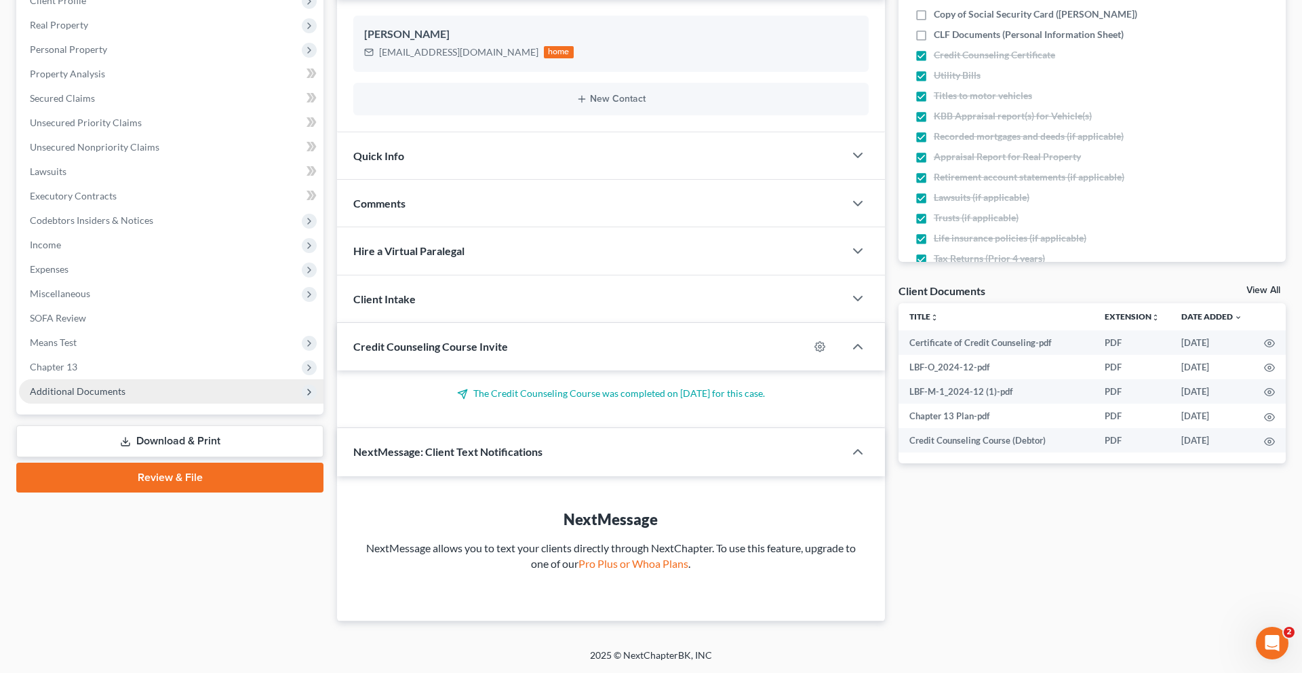
click at [110, 379] on span "Additional Documents" at bounding box center [171, 391] width 305 height 24
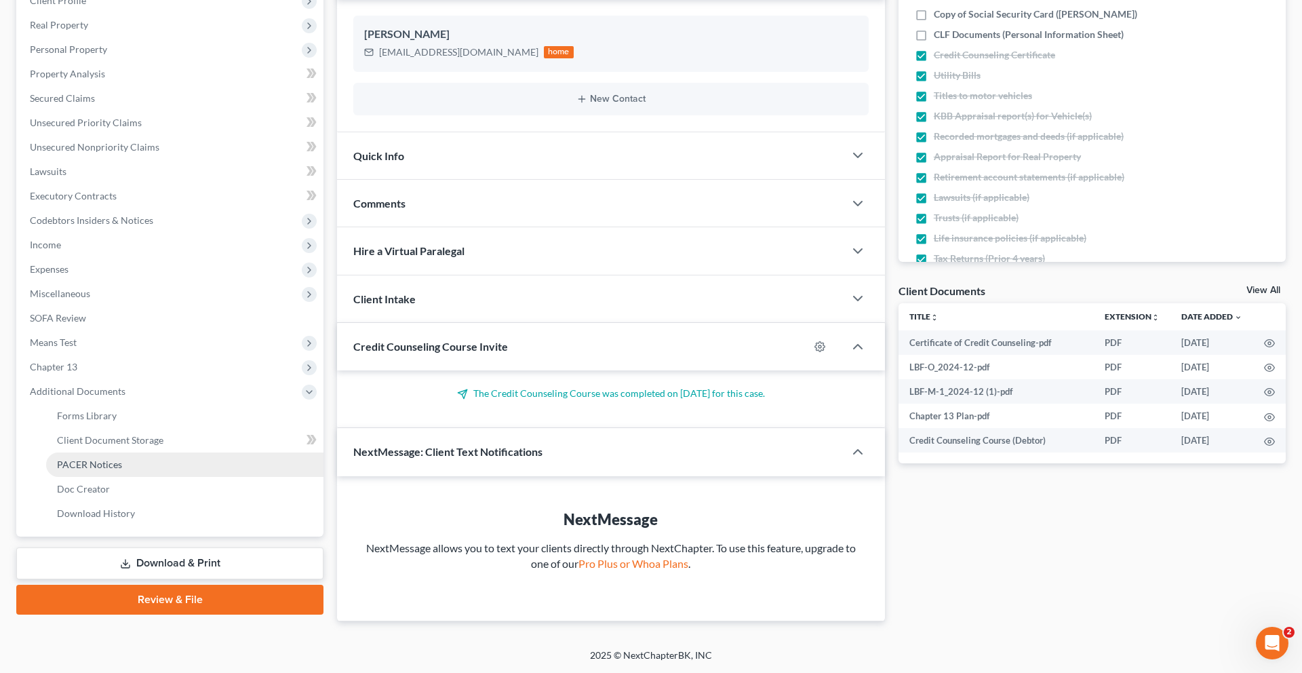
click at [109, 458] on span "PACER Notices" at bounding box center [89, 464] width 65 height 12
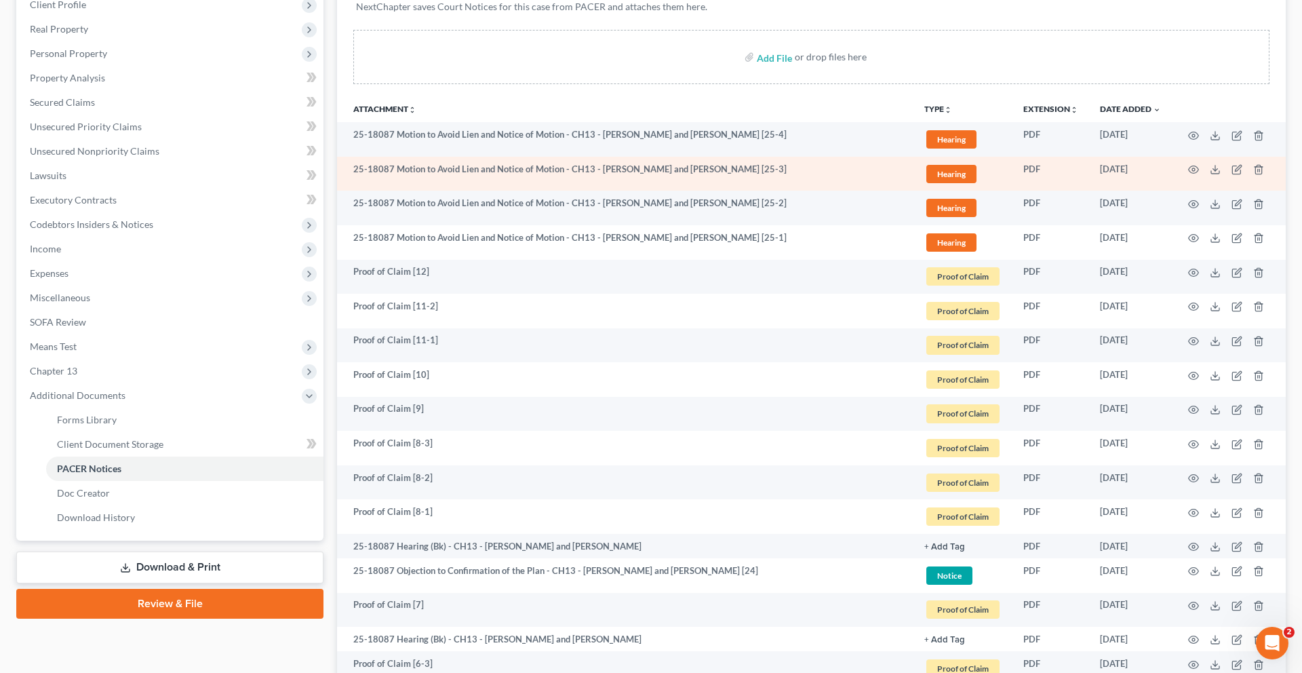
scroll to position [227, 0]
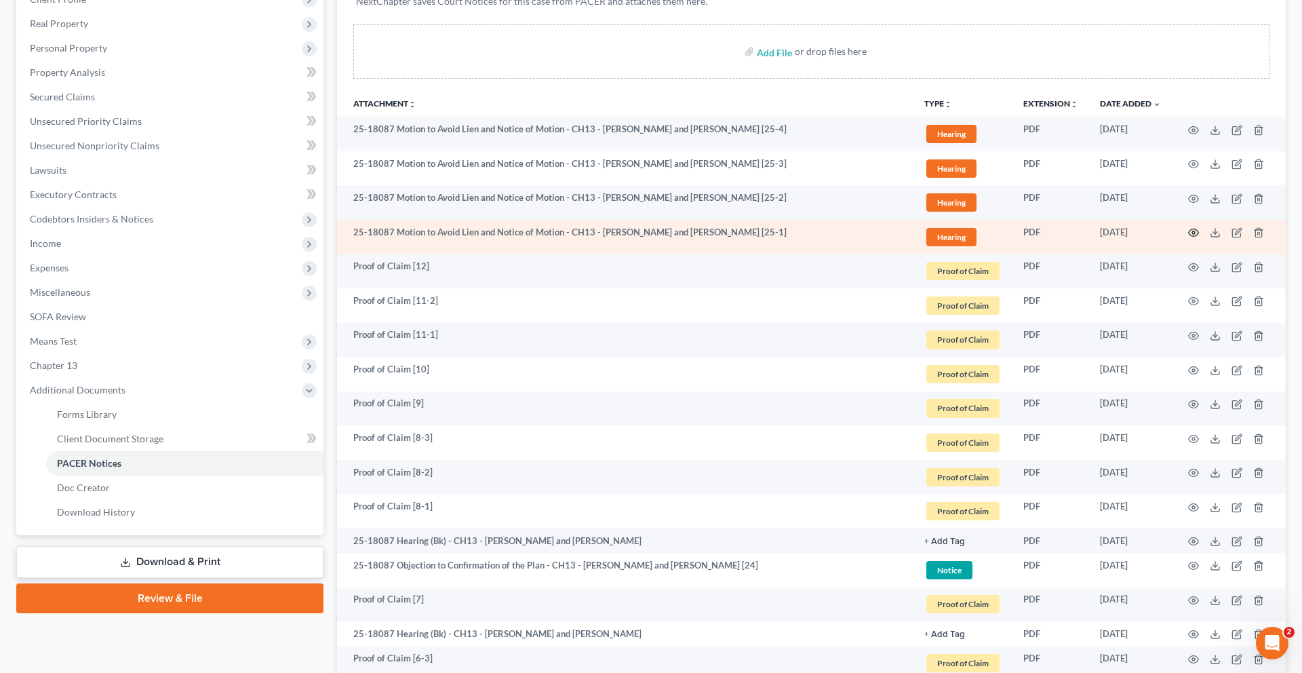
click at [1192, 234] on circle "button" at bounding box center [1193, 232] width 3 height 3
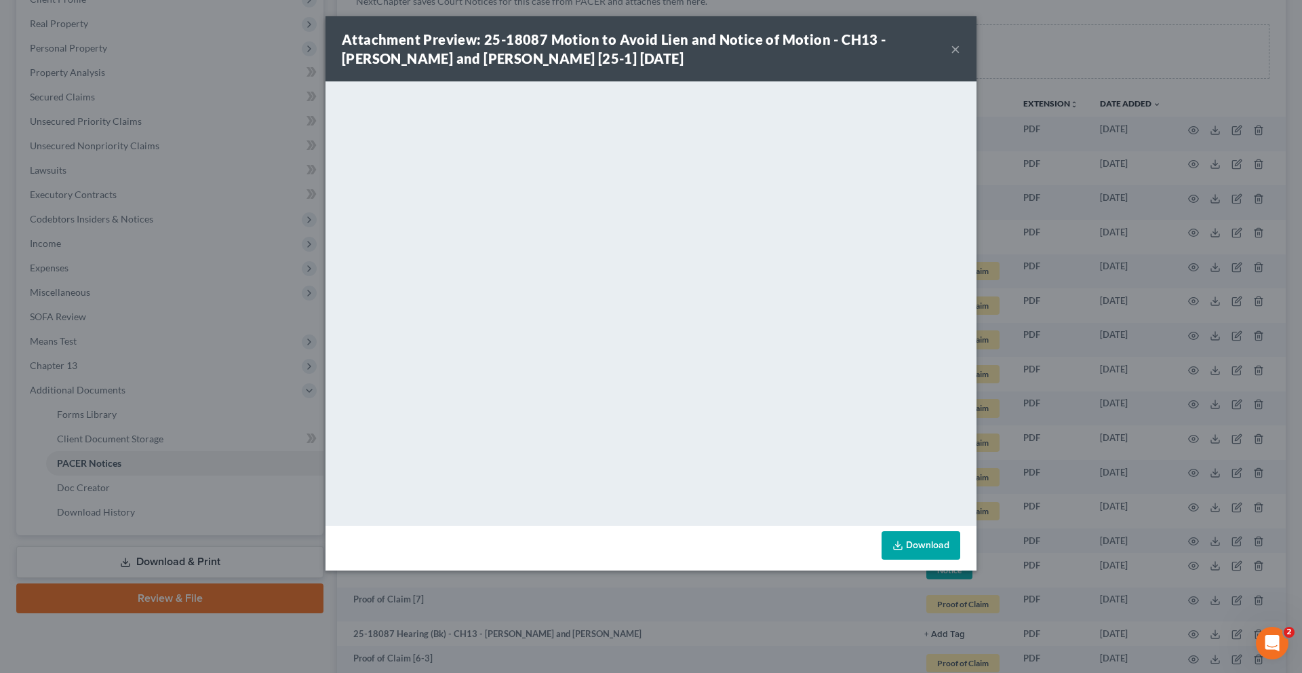
click at [960, 57] on button "×" at bounding box center [955, 49] width 9 height 16
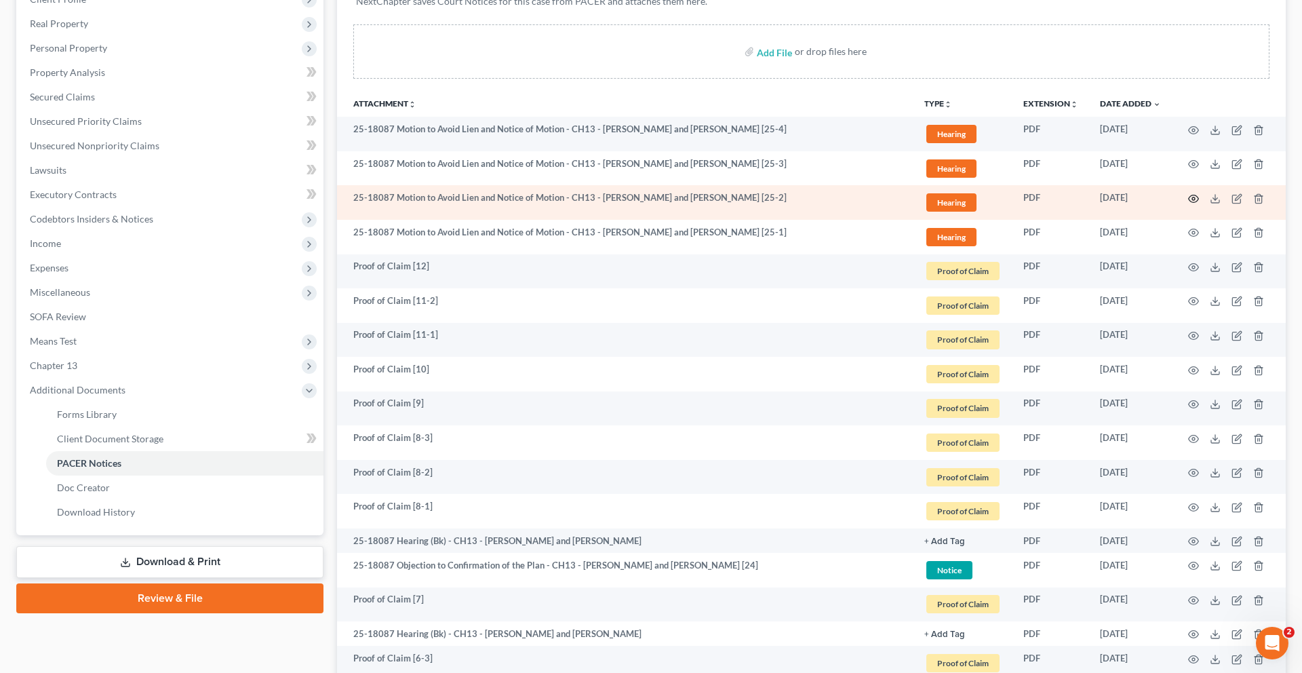
click at [1189, 203] on icon "button" at bounding box center [1194, 198] width 10 height 7
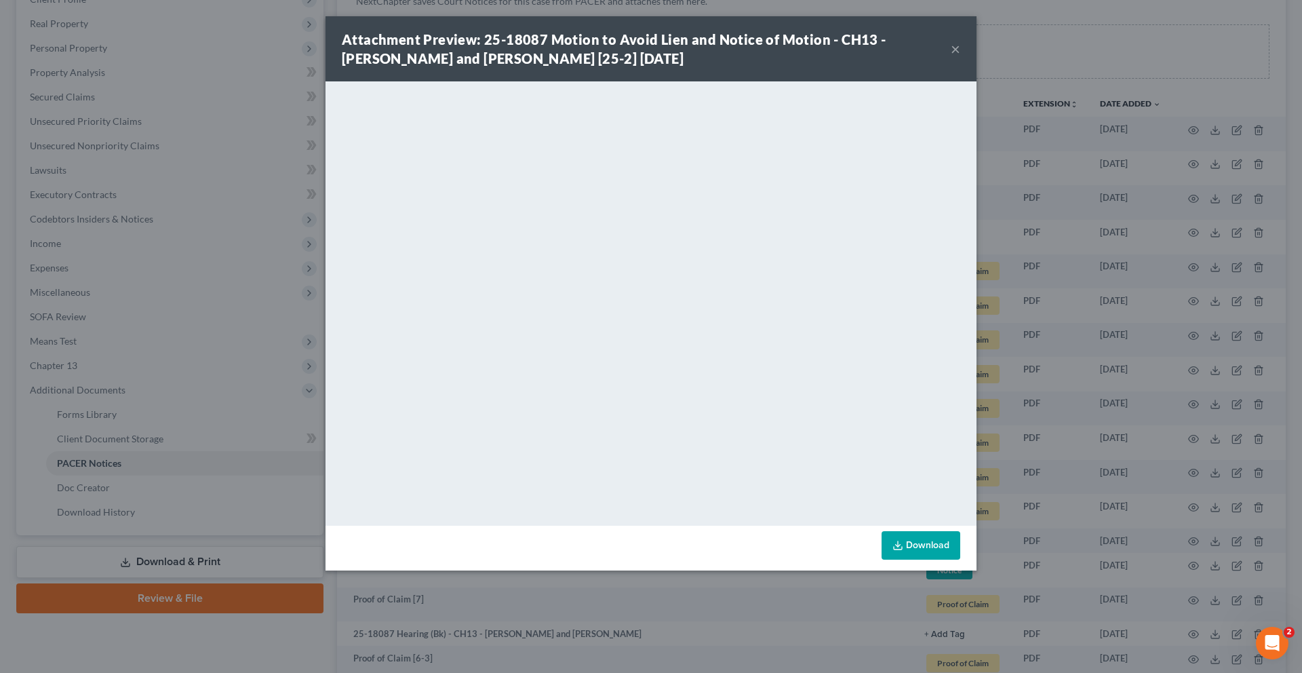
click at [960, 57] on button "×" at bounding box center [955, 49] width 9 height 16
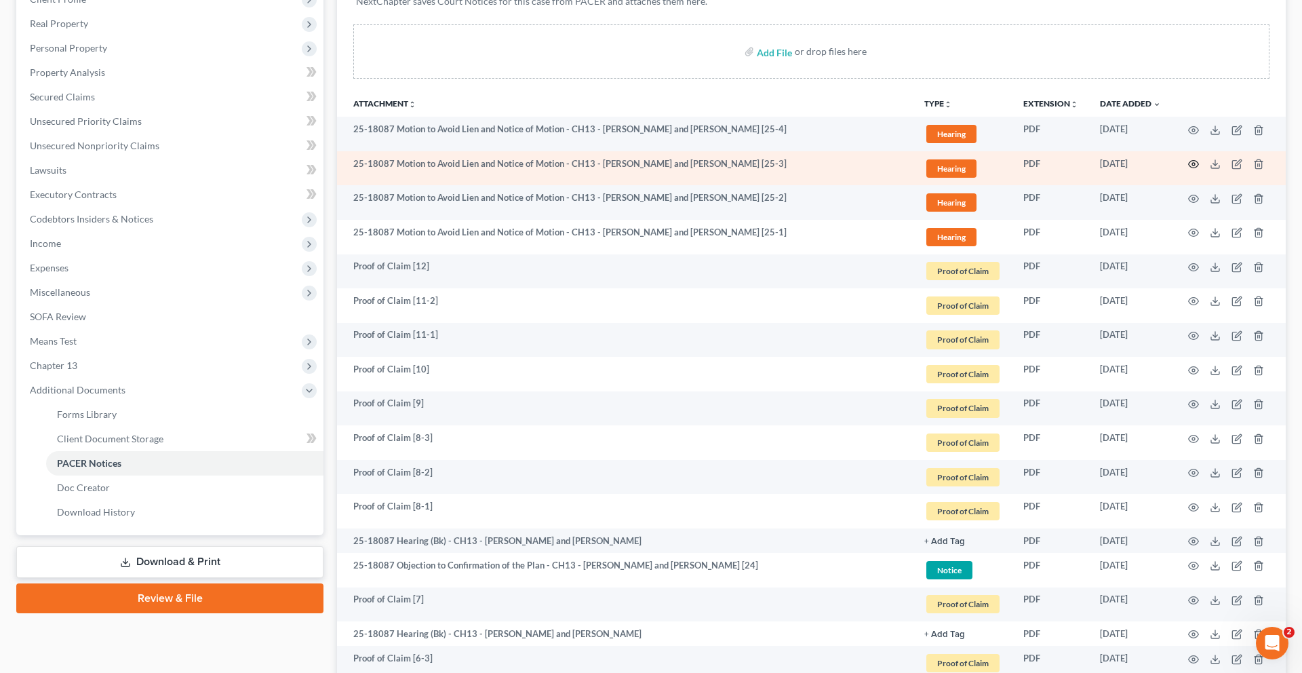
click at [1192, 165] on circle "button" at bounding box center [1193, 164] width 3 height 3
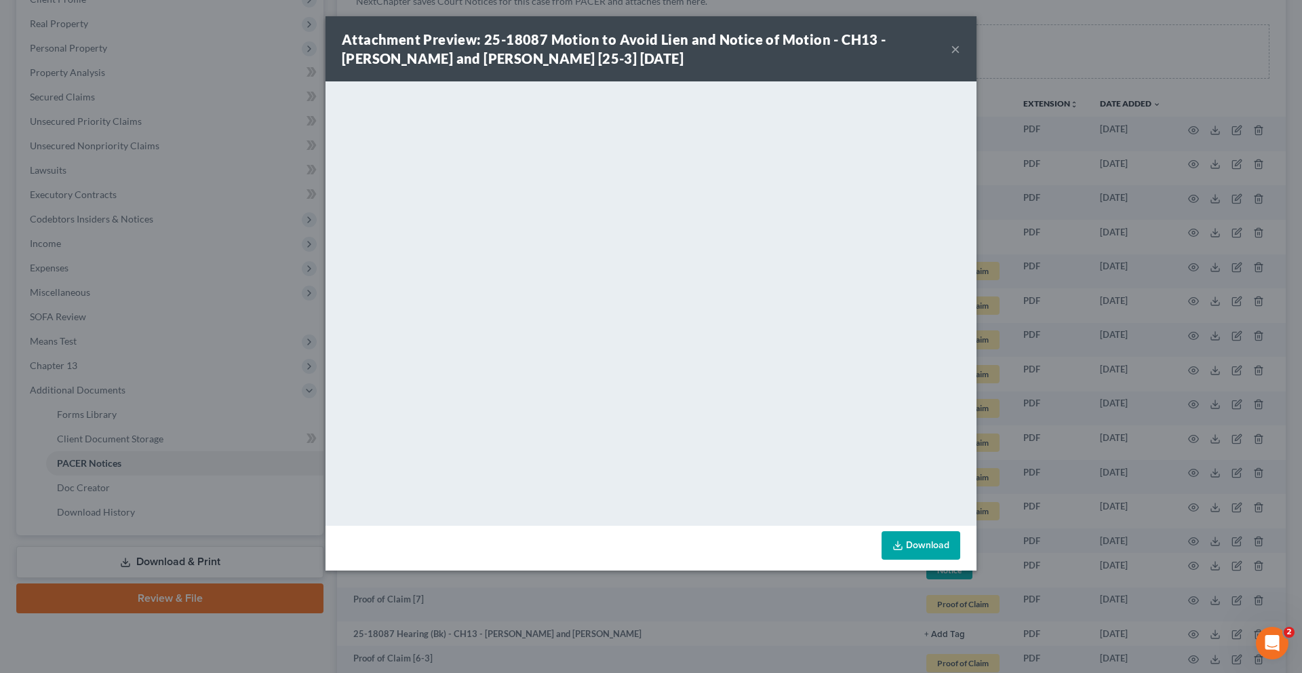
click at [960, 57] on button "×" at bounding box center [955, 49] width 9 height 16
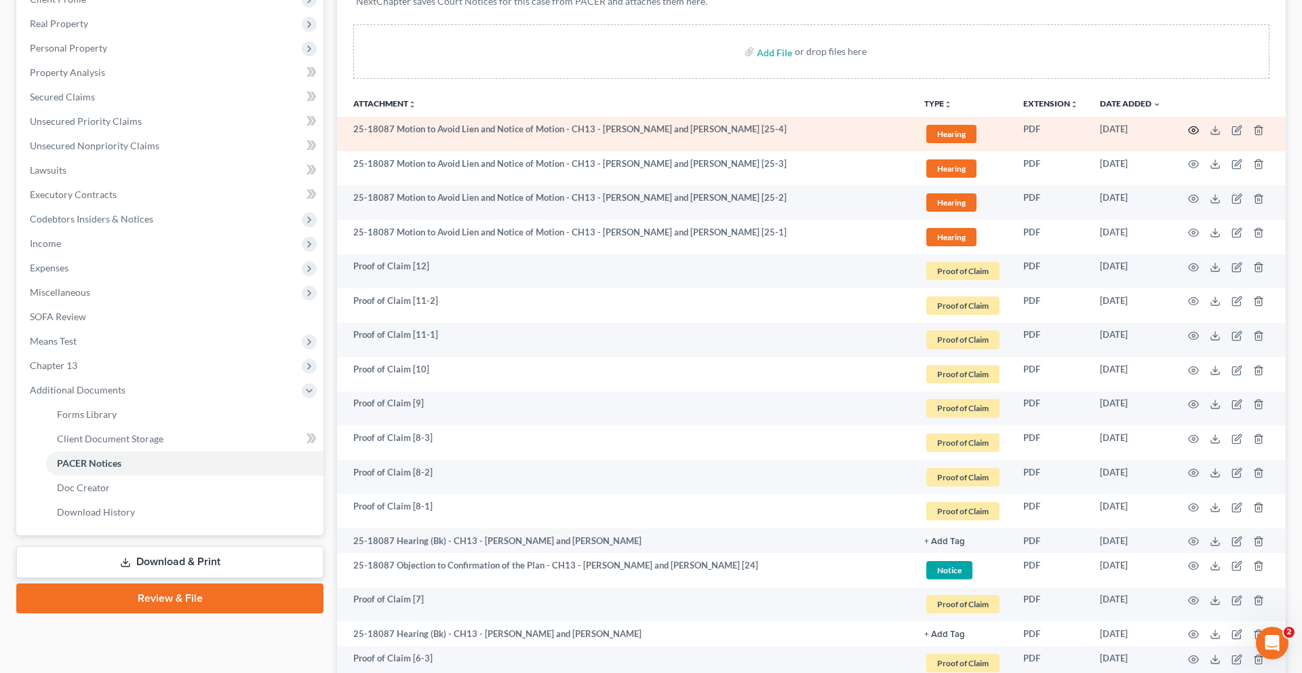
click at [1188, 136] on icon "button" at bounding box center [1193, 130] width 11 height 11
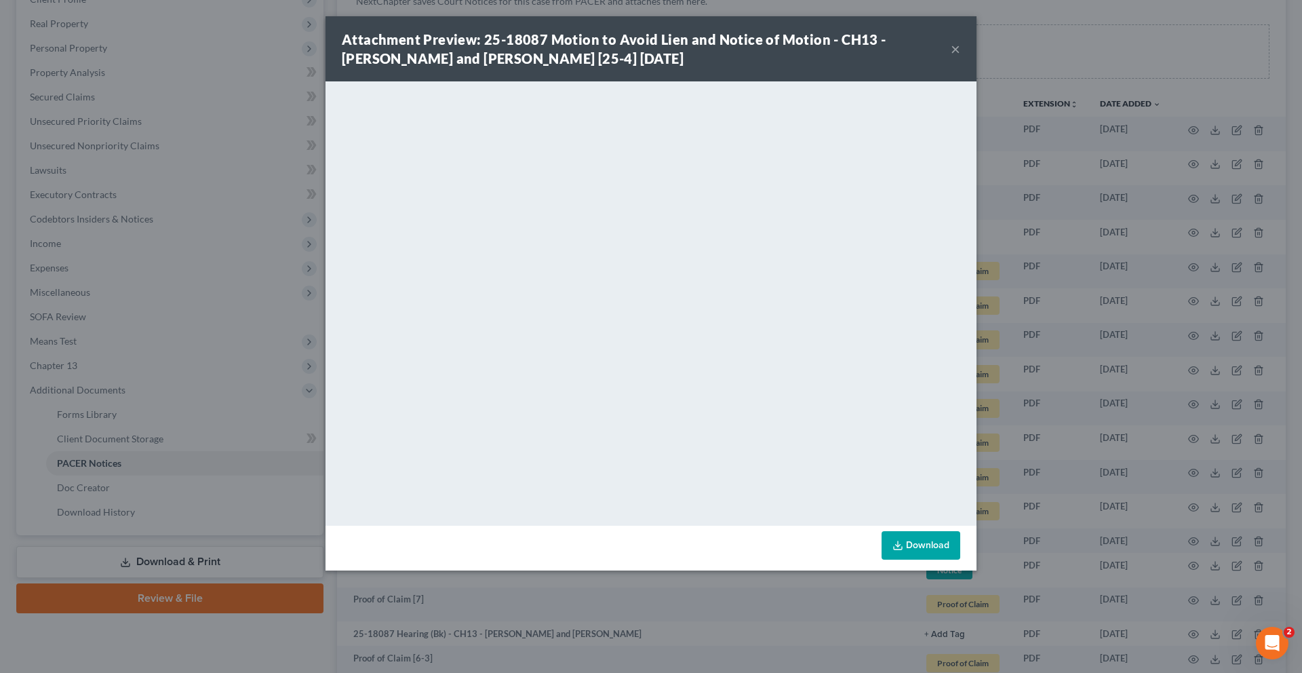
click at [960, 57] on button "×" at bounding box center [955, 49] width 9 height 16
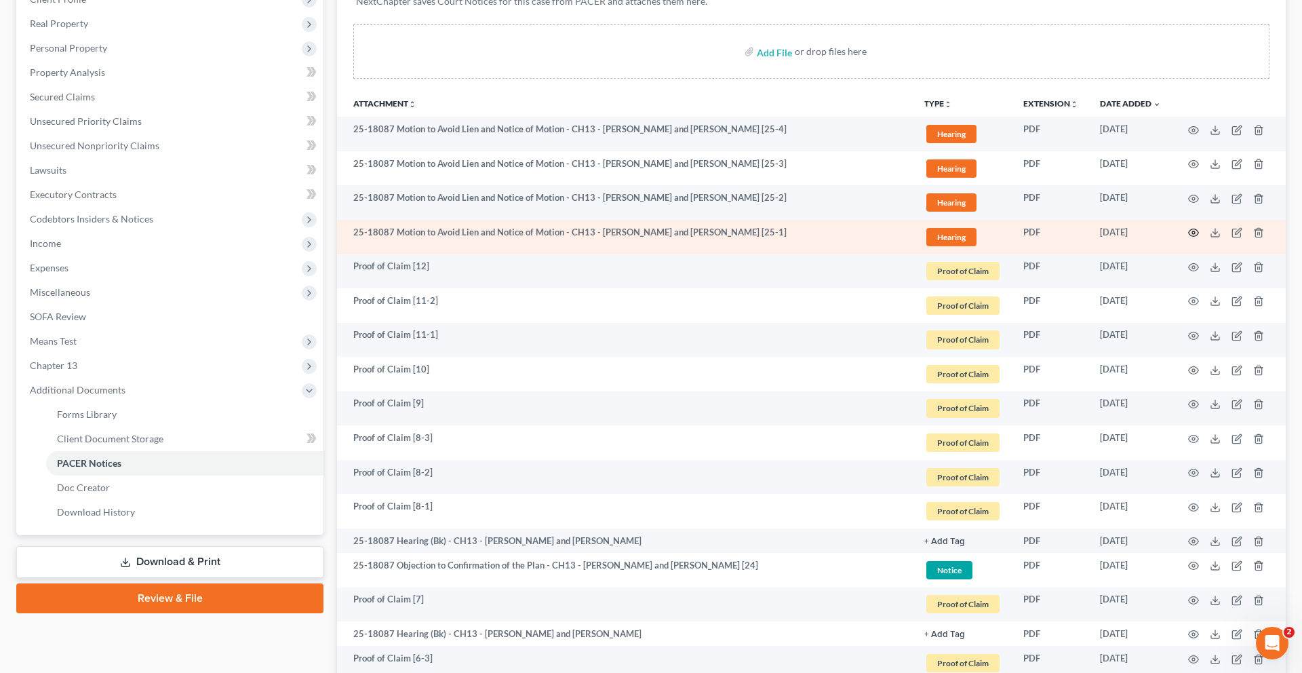
click at [1188, 238] on icon "button" at bounding box center [1193, 232] width 11 height 11
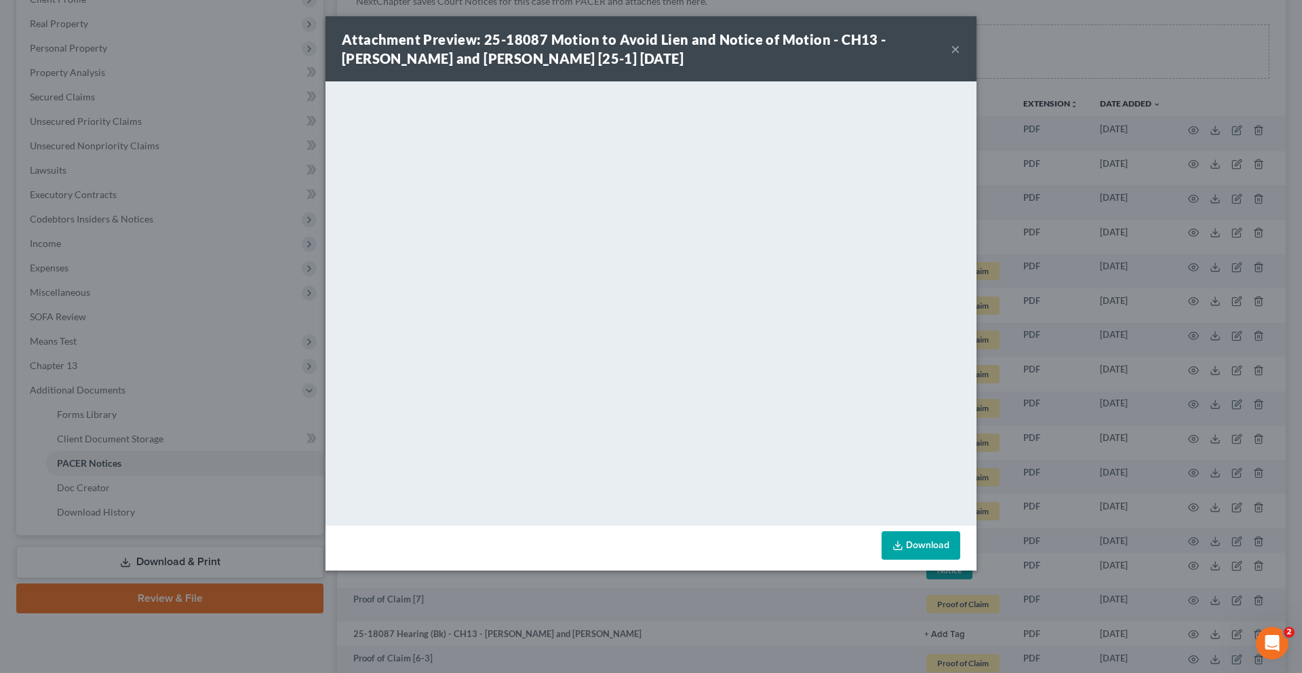
click at [960, 57] on button "×" at bounding box center [955, 49] width 9 height 16
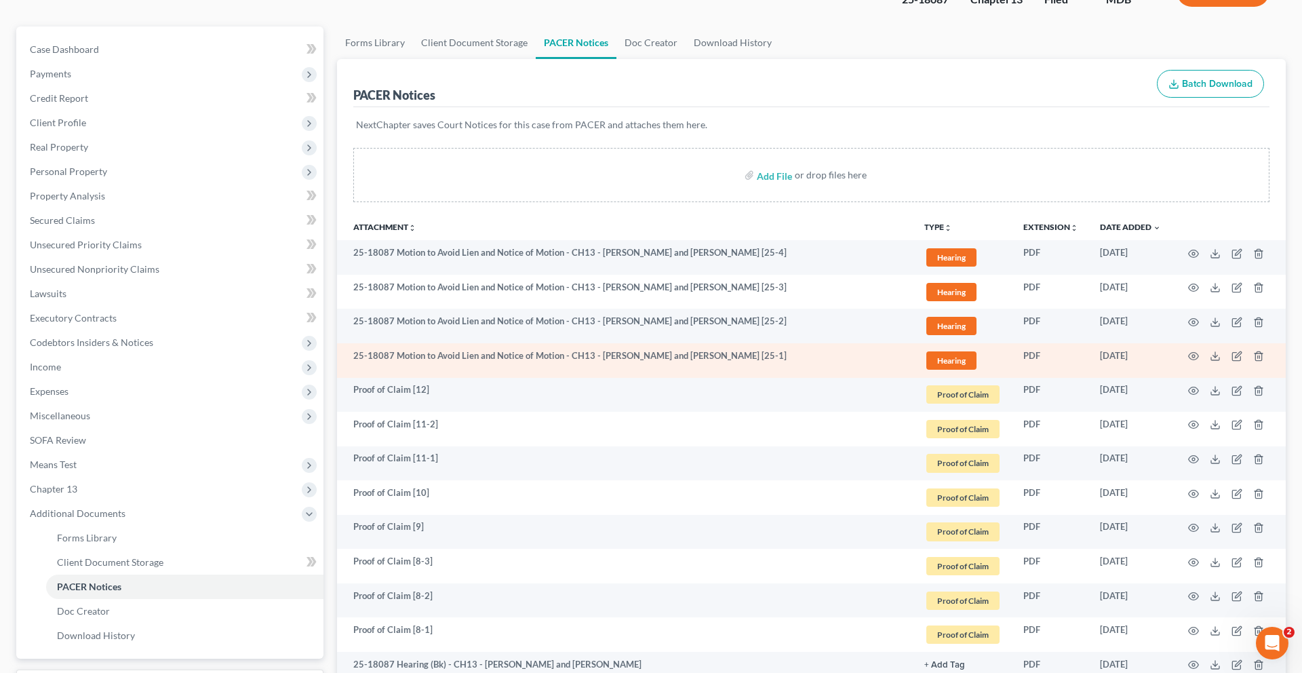
scroll to position [0, 0]
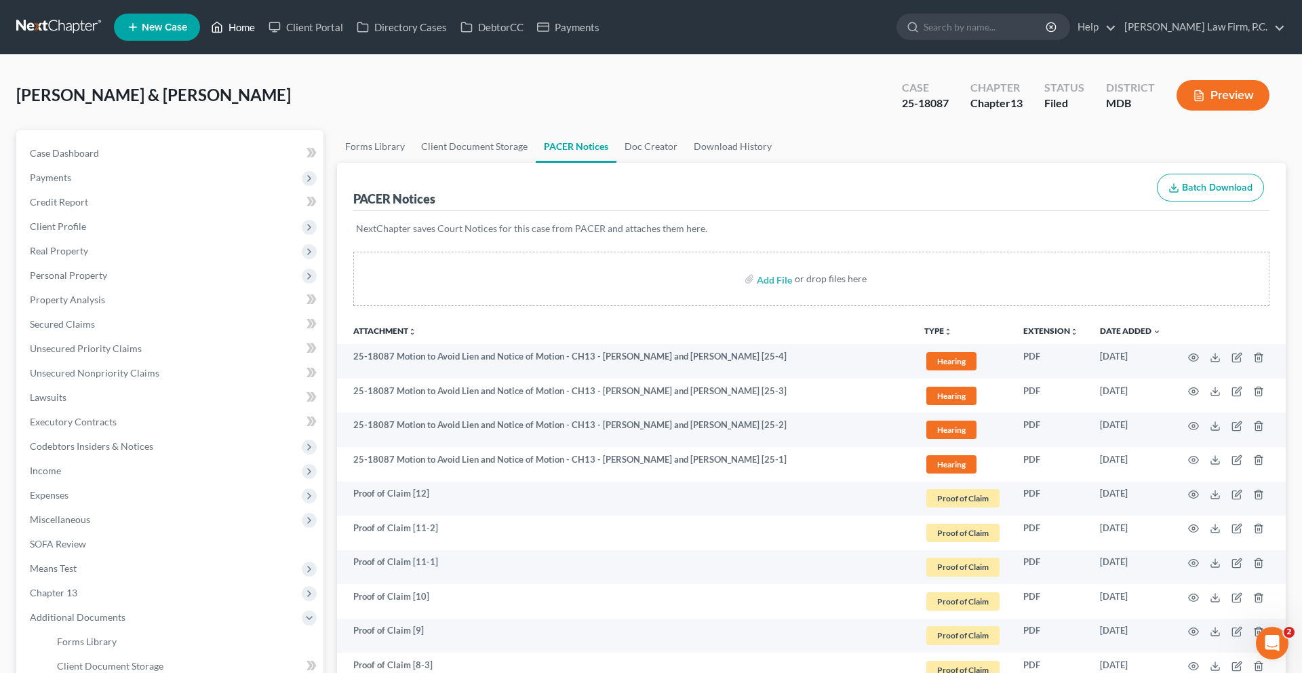
click at [262, 38] on link "Home" at bounding box center [233, 27] width 58 height 24
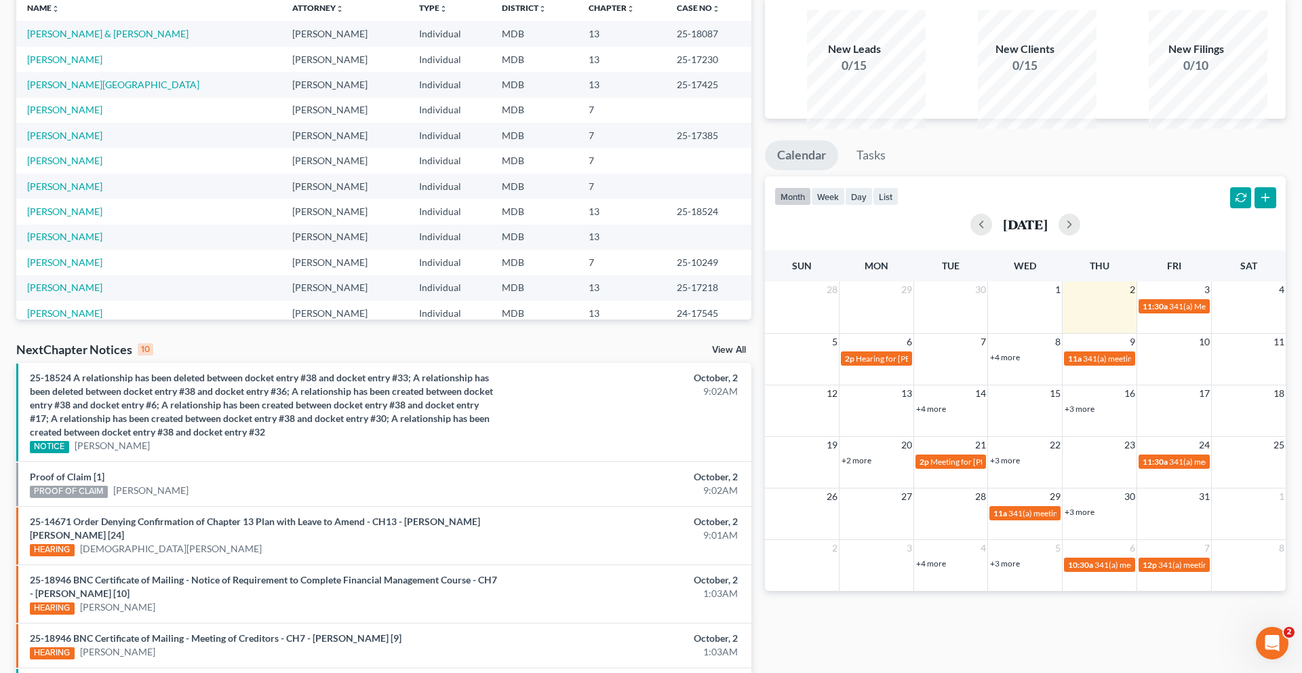
scroll to position [149, 0]
